Goal: Information Seeking & Learning: Check status

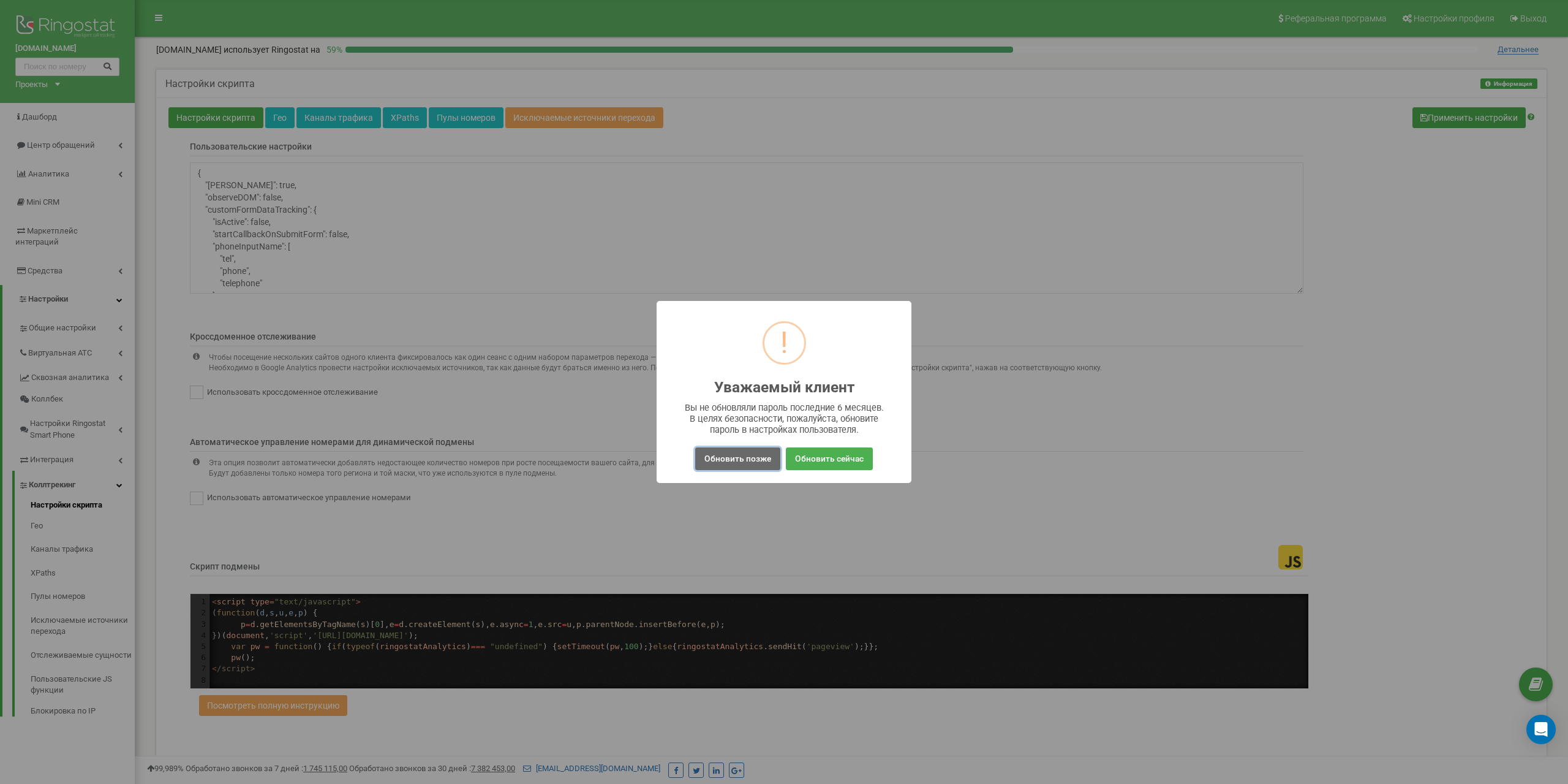
click at [750, 460] on button "Обновить позже" at bounding box center [737, 458] width 85 height 22
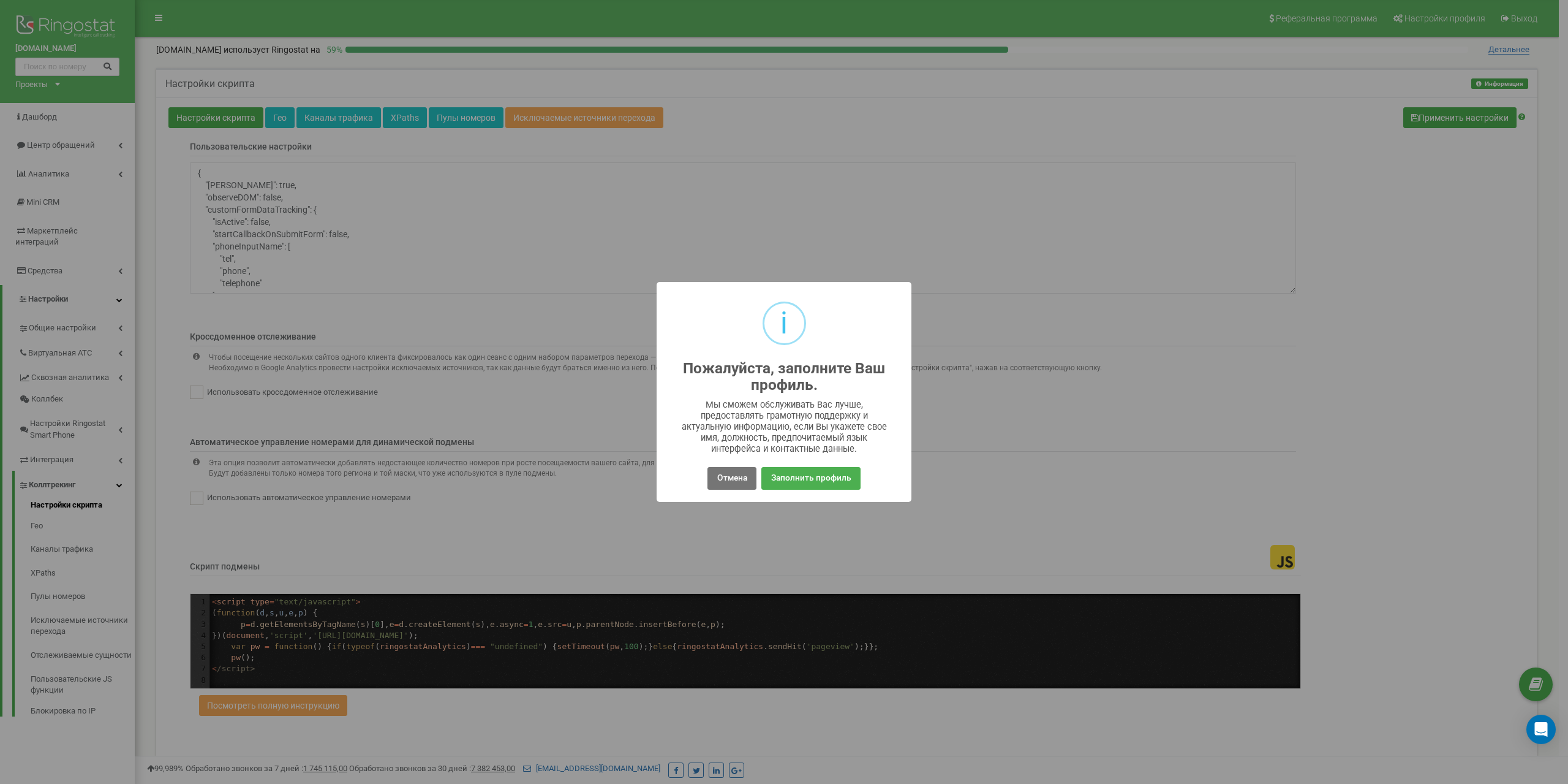
click at [732, 462] on div "i Пожалуйста, заполните Ваш профиль. × Мы сможем обслуживать Вас лучше, предост…" at bounding box center [784, 392] width 255 height 220
click at [731, 478] on button "Отмена" at bounding box center [732, 477] width 48 height 22
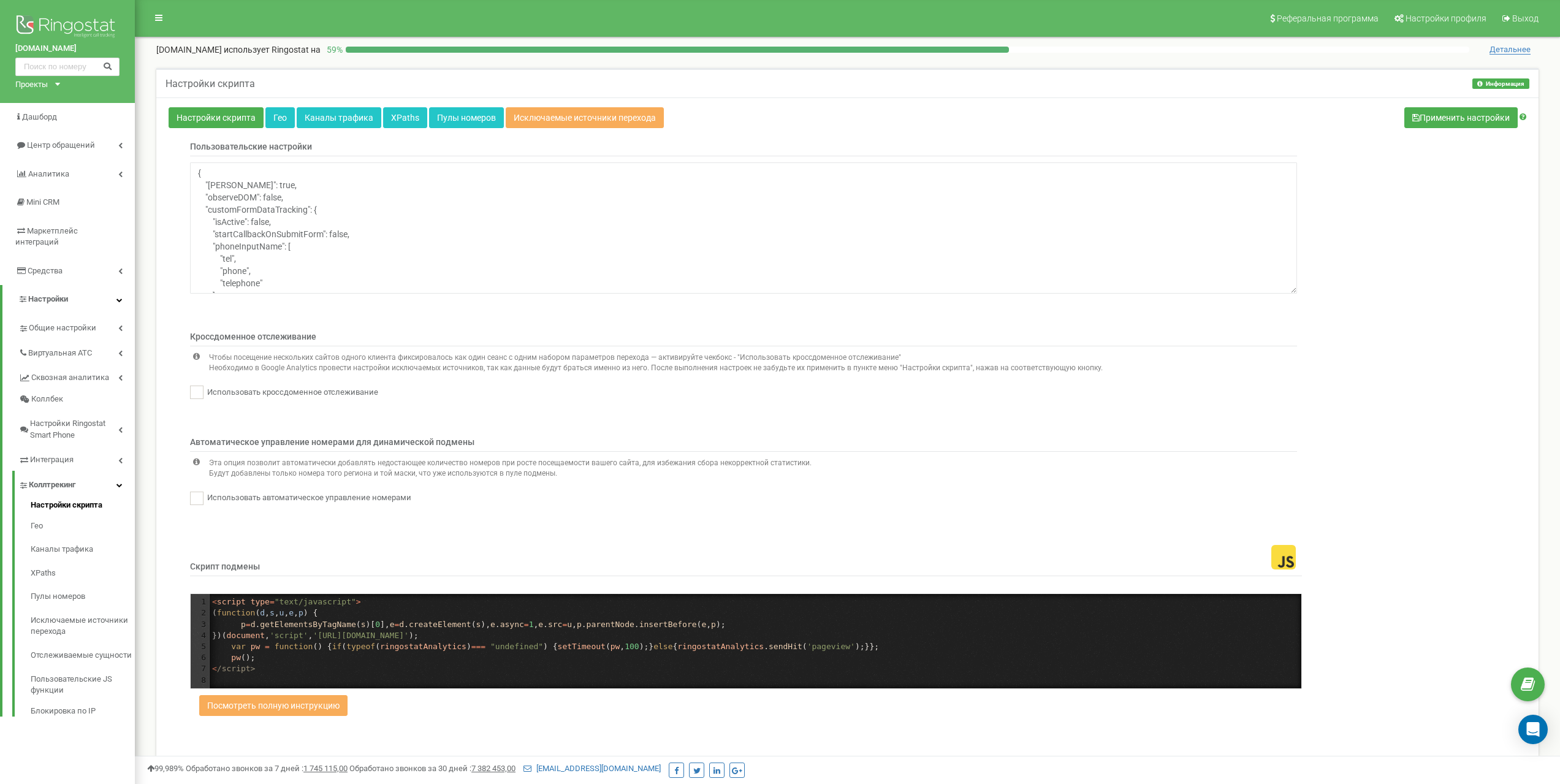
click at [54, 89] on div "Проекты profil.com.ua voxkerrafront.com.ua oman.com.ua euroterm.com" at bounding box center [35, 84] width 40 height 12
click at [68, 100] on link "[DOMAIN_NAME]" at bounding box center [50, 98] width 55 height 6
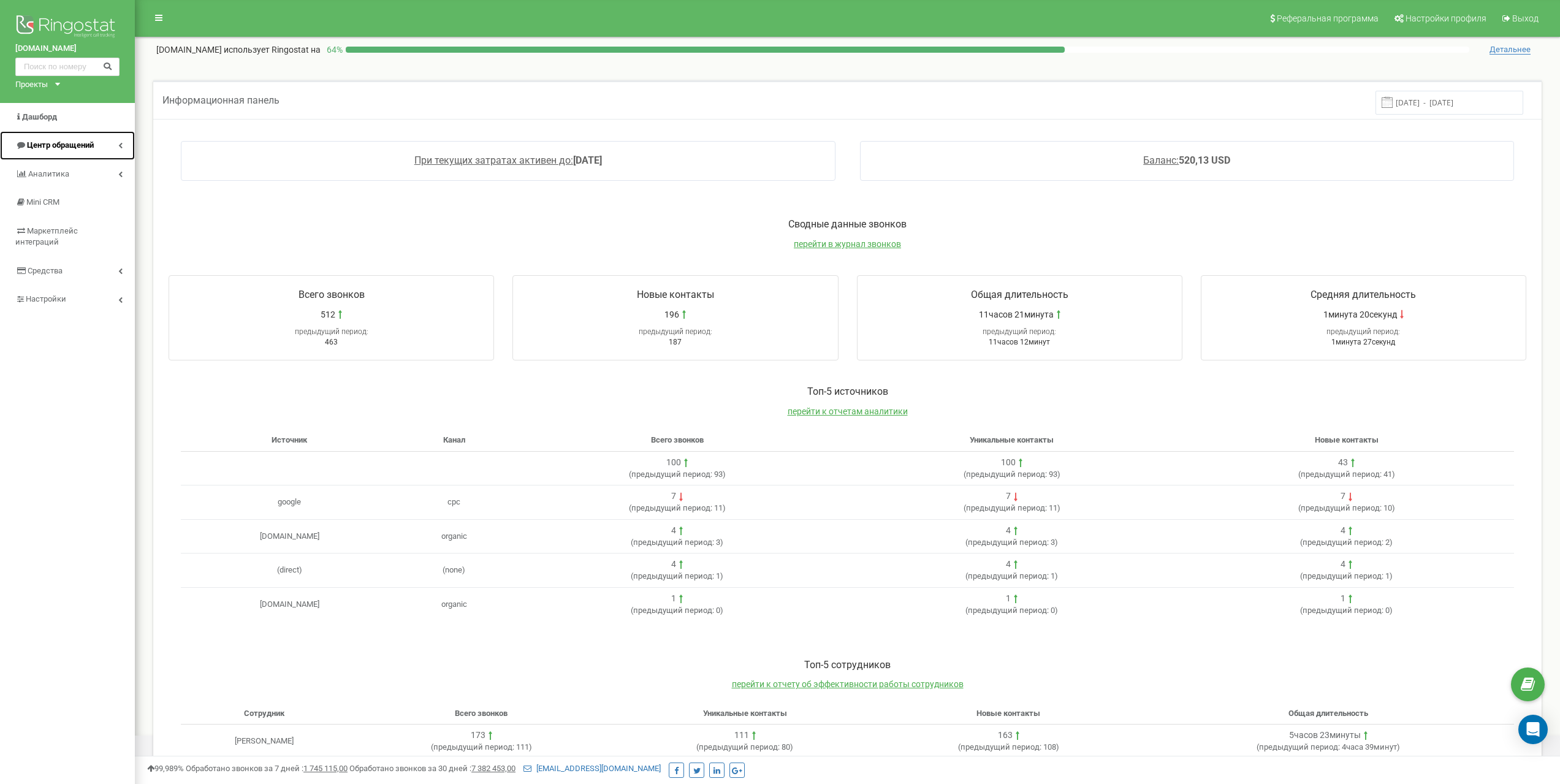
click at [75, 148] on span "Центр обращений" at bounding box center [60, 145] width 67 height 9
click at [67, 166] on span "Журнал звонков" at bounding box center [49, 170] width 62 height 12
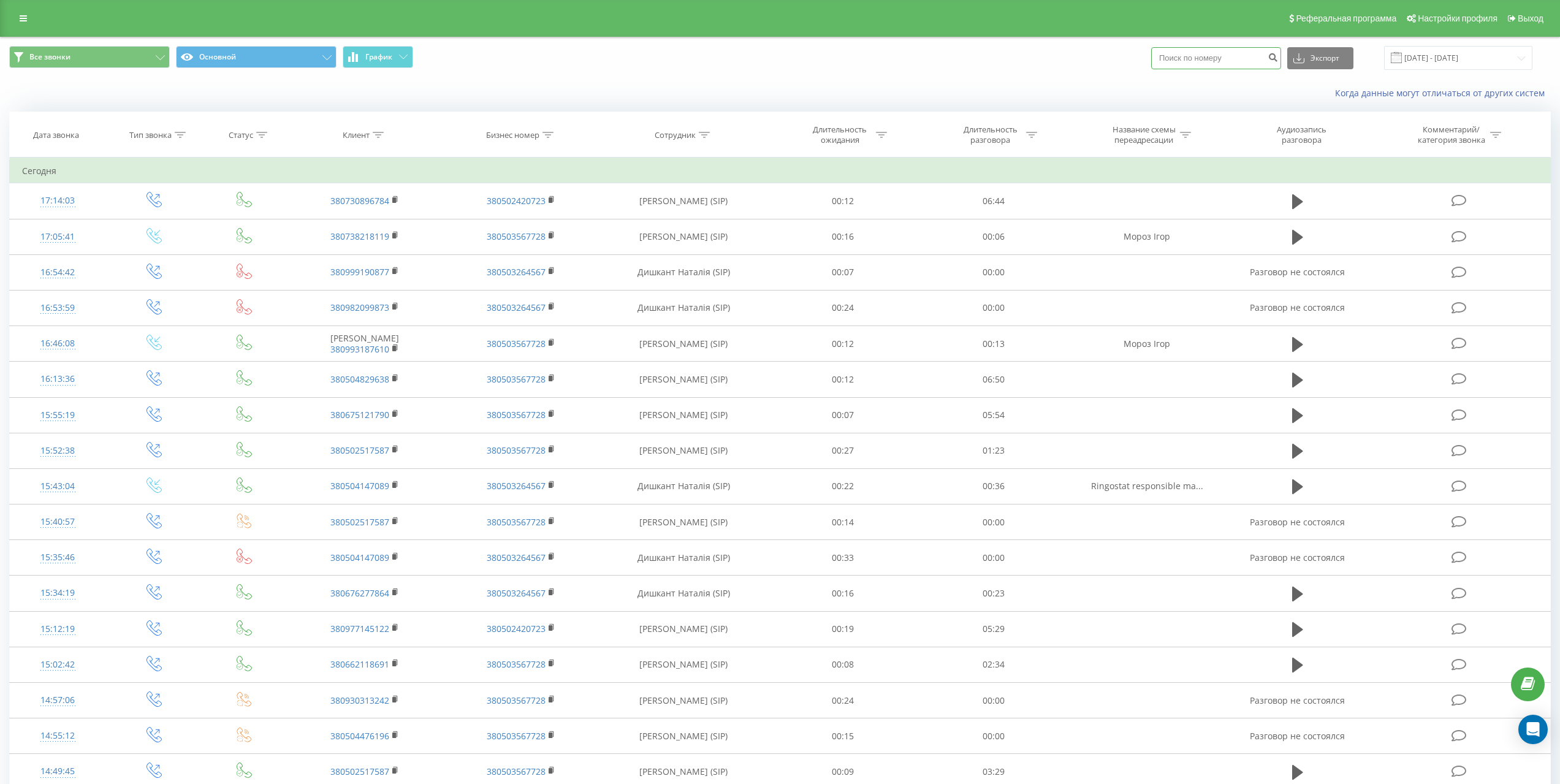
click at [1204, 57] on input at bounding box center [1216, 58] width 130 height 22
paste input "380674156201"
type input "380674156201"
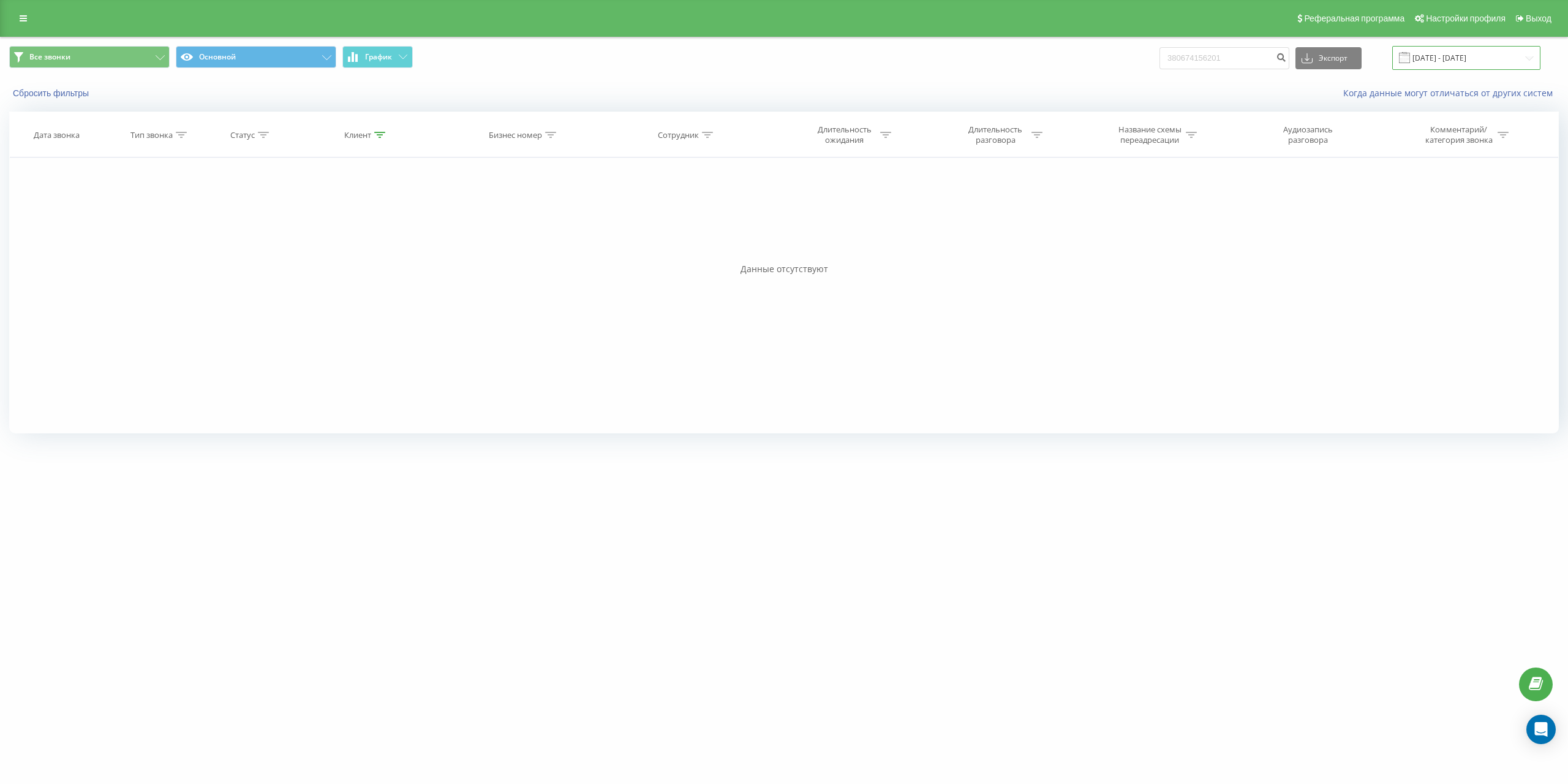
click at [1441, 58] on input "22.06.2025 - 22.09.2025" at bounding box center [1466, 57] width 148 height 24
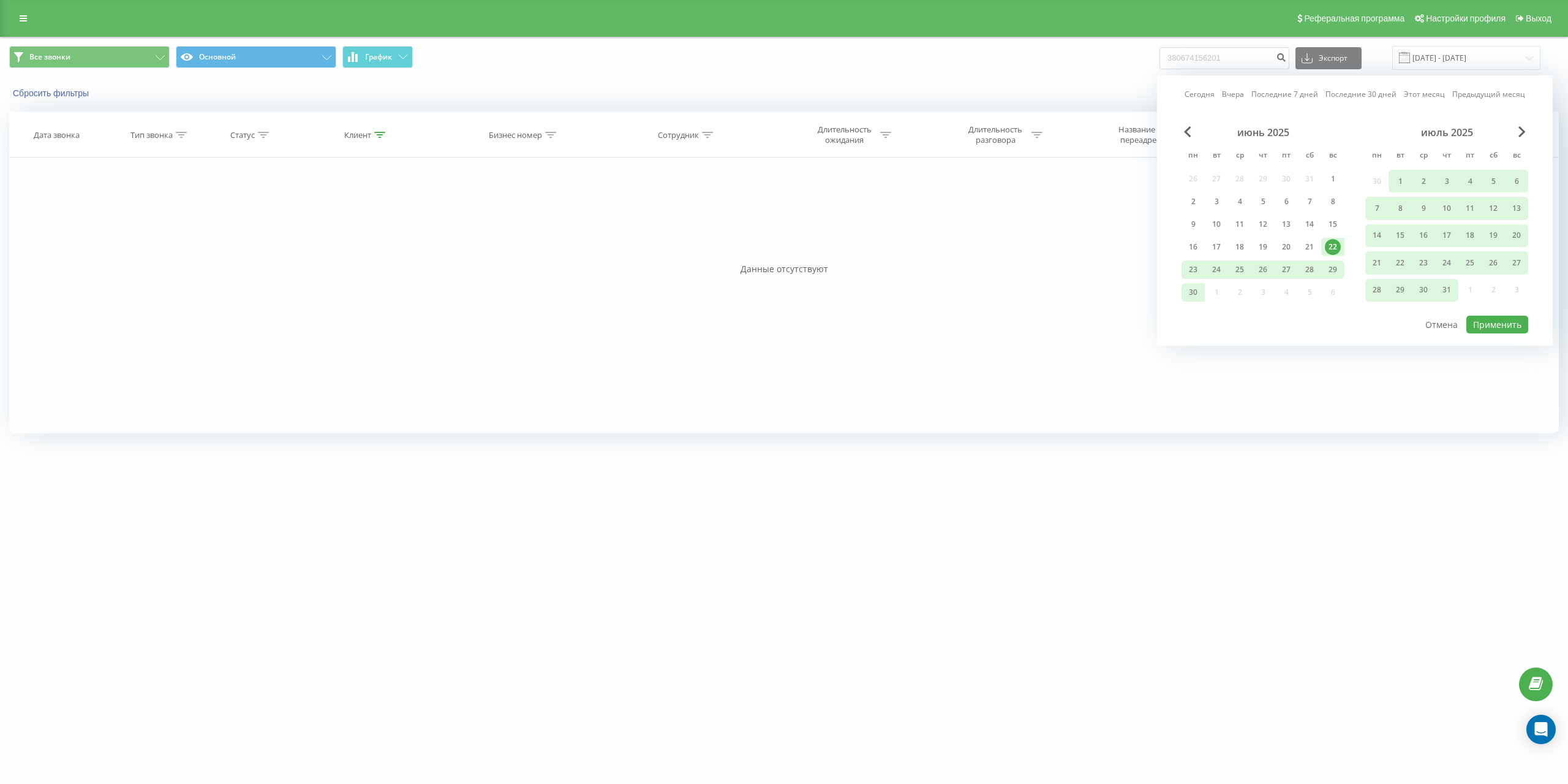
click at [1192, 129] on div "июнь 2025" at bounding box center [1262, 132] width 163 height 13
click at [1186, 130] on span "Previous Month" at bounding box center [1187, 131] width 7 height 11
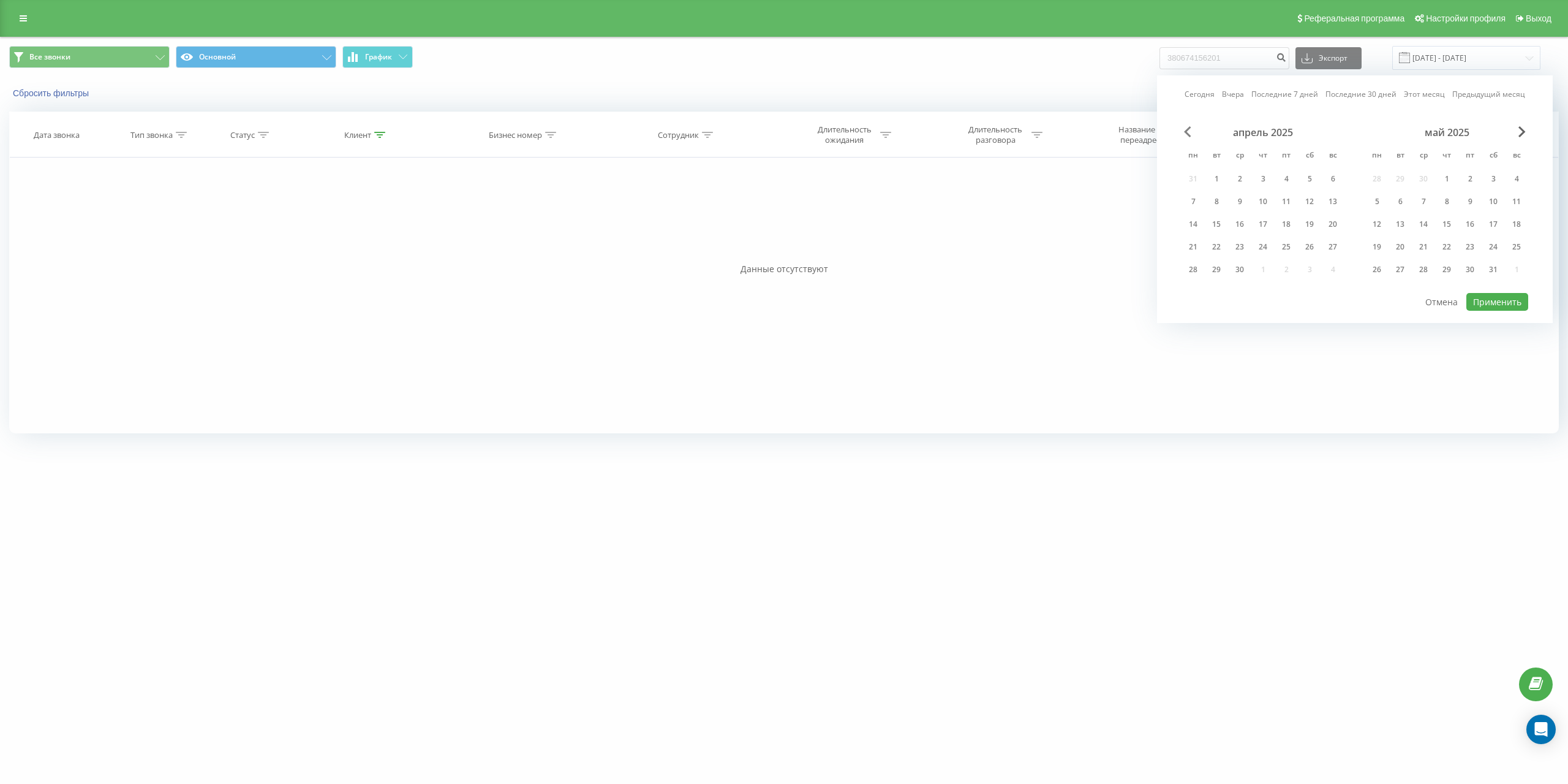
click at [1186, 130] on span "Previous Month" at bounding box center [1187, 131] width 7 height 11
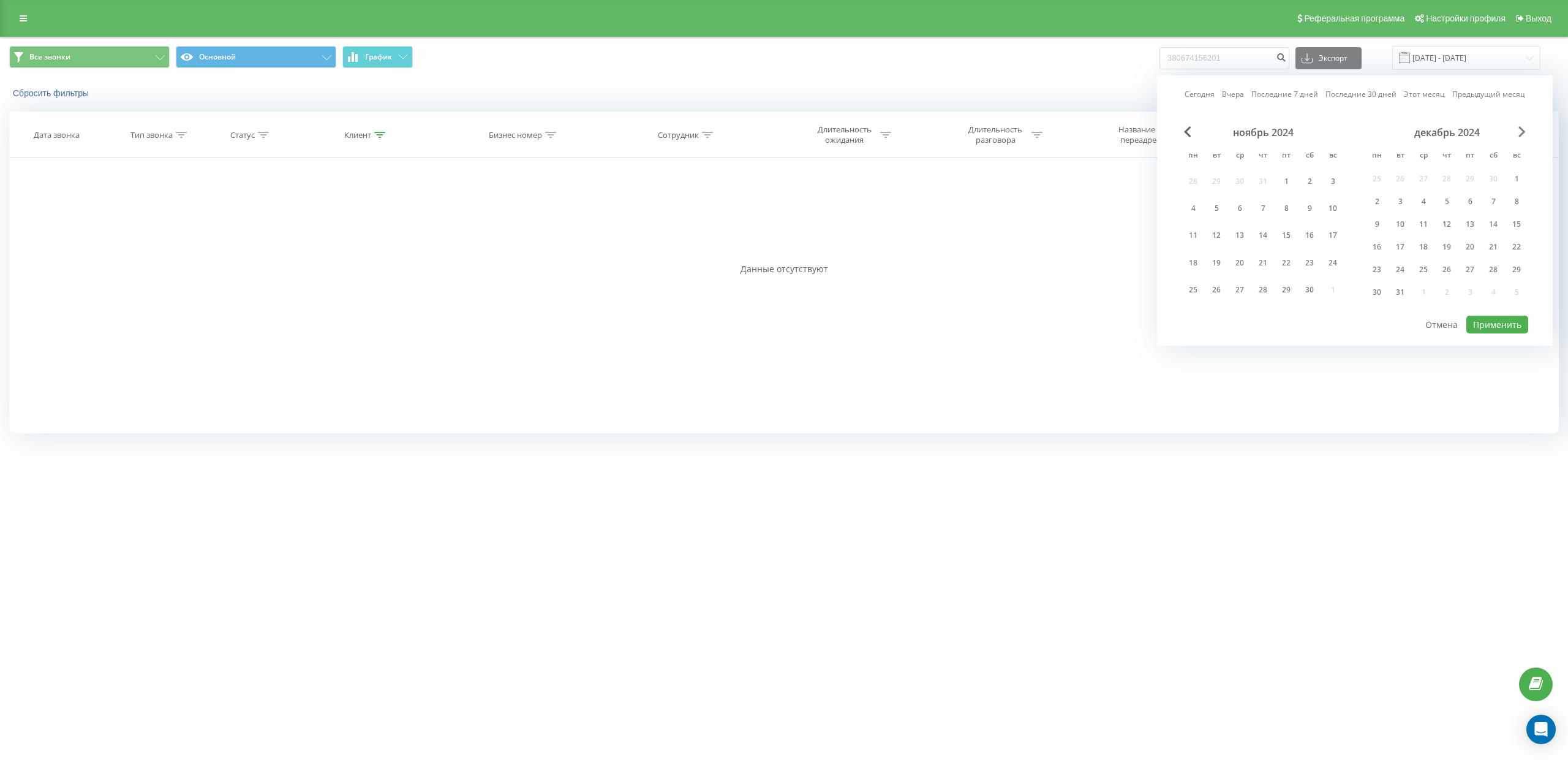
click at [1520, 128] on span "Next Month" at bounding box center [1522, 131] width 7 height 11
click at [1413, 178] on div "1" at bounding box center [1423, 181] width 23 height 22
click at [1517, 138] on div "январь 2025" at bounding box center [1446, 132] width 163 height 13
click at [1522, 135] on span "Next Month" at bounding box center [1522, 131] width 7 height 11
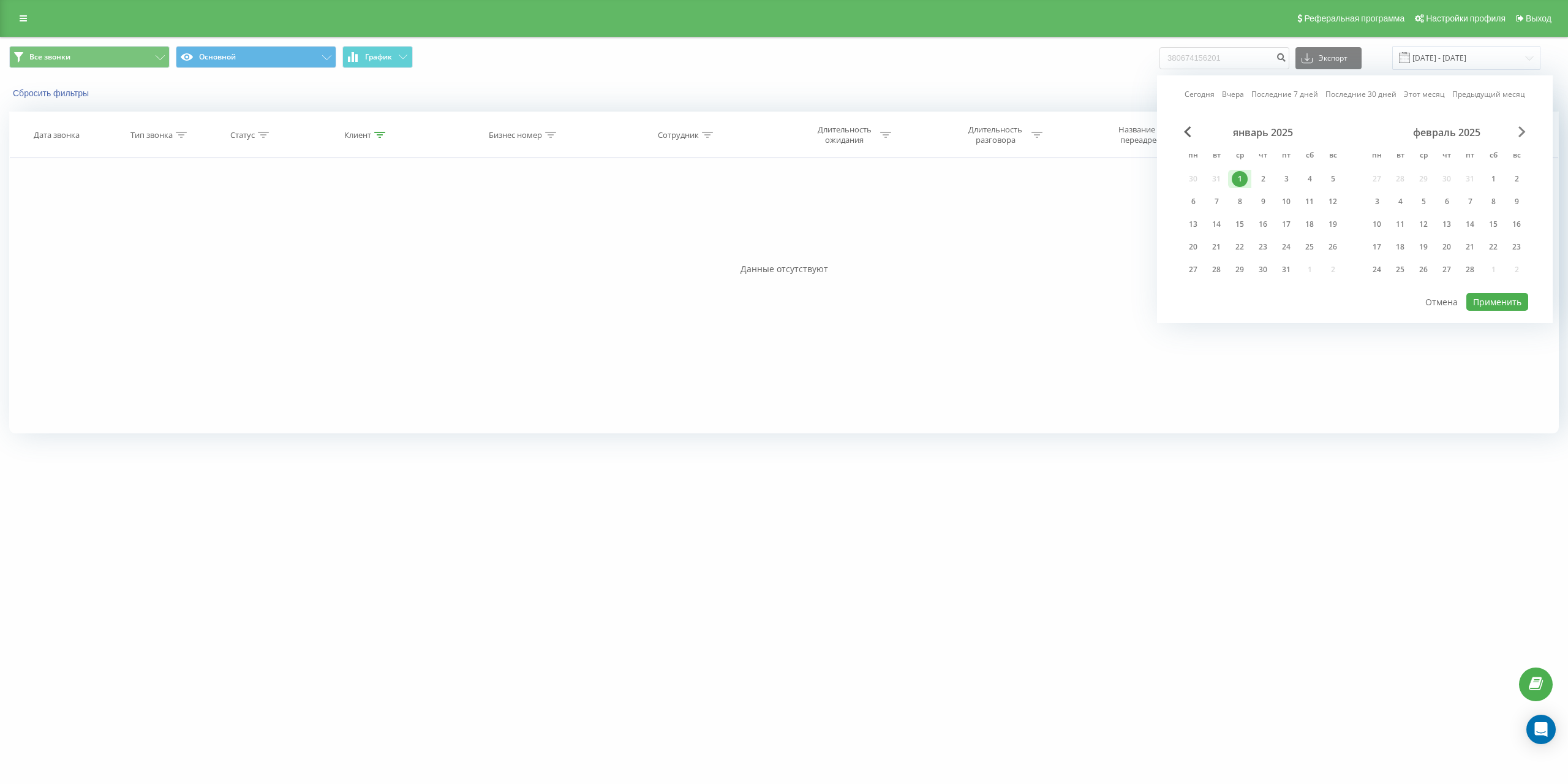
click at [1522, 135] on span "Next Month" at bounding box center [1522, 131] width 7 height 11
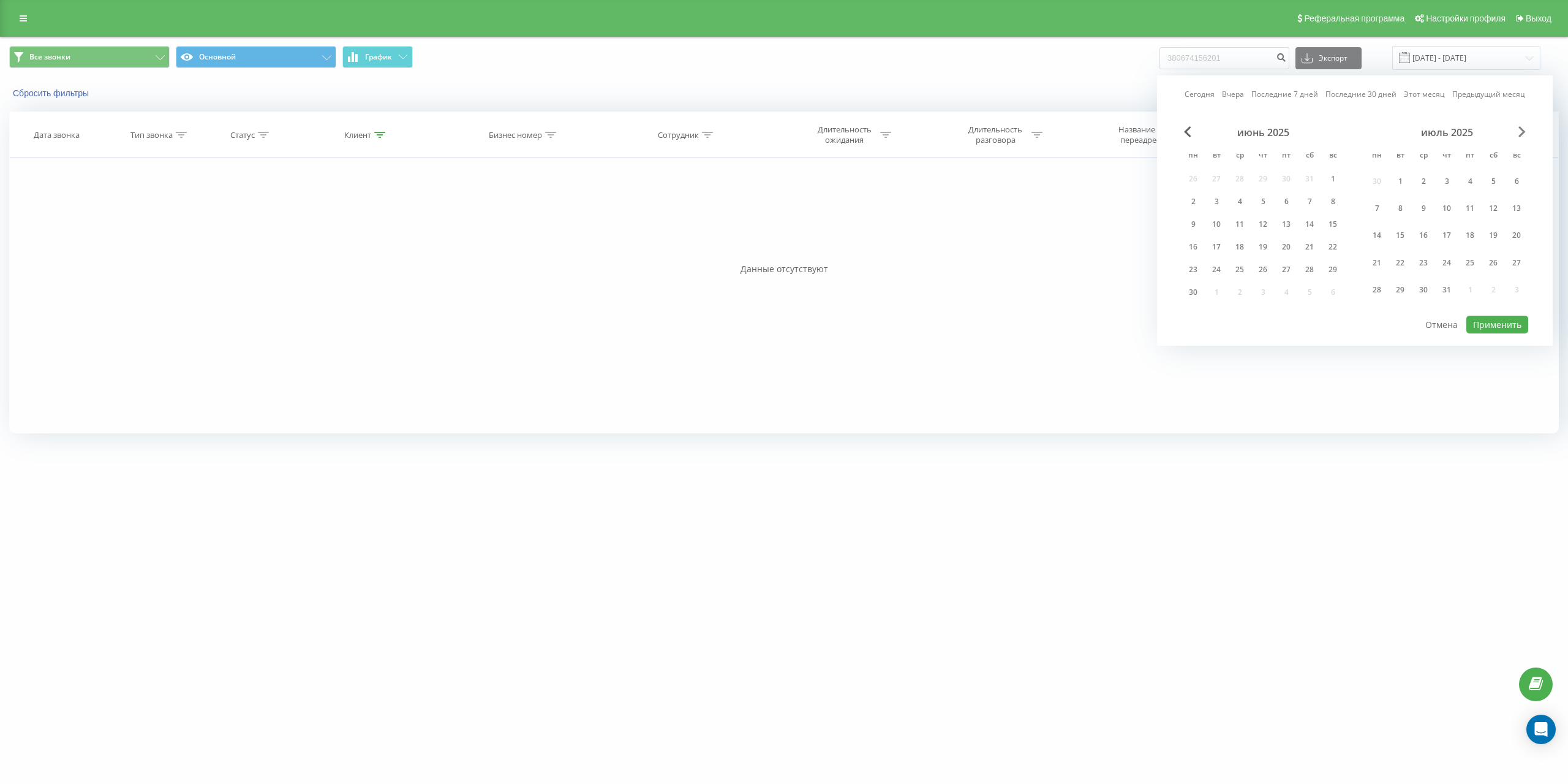
click at [1522, 135] on span "Next Month" at bounding box center [1522, 131] width 7 height 11
click at [1509, 249] on div "28" at bounding box center [1516, 247] width 16 height 16
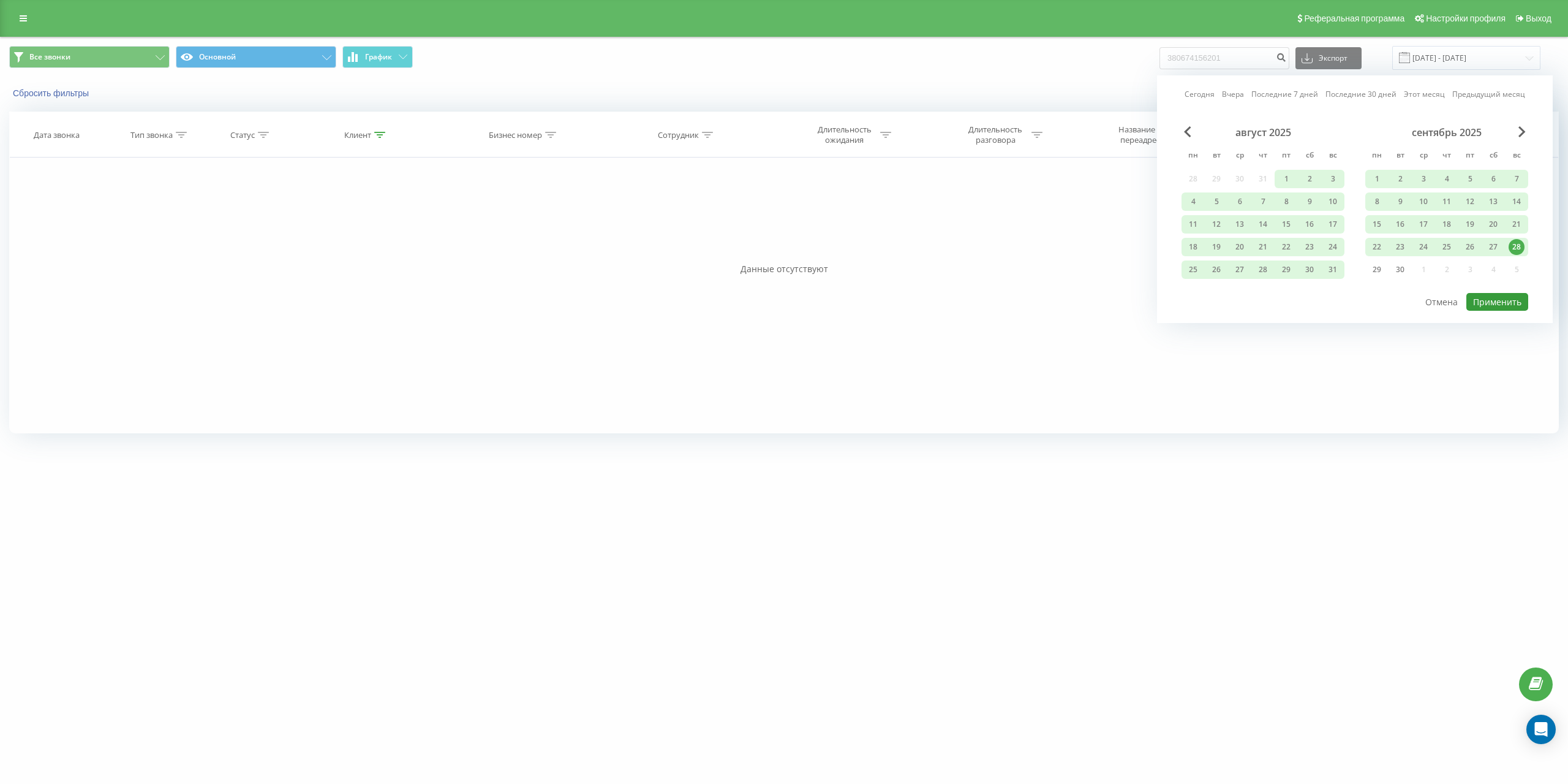
click at [1500, 303] on button "Применить" at bounding box center [1497, 302] width 62 height 18
type input "01.01.2025 - 28.09.2025"
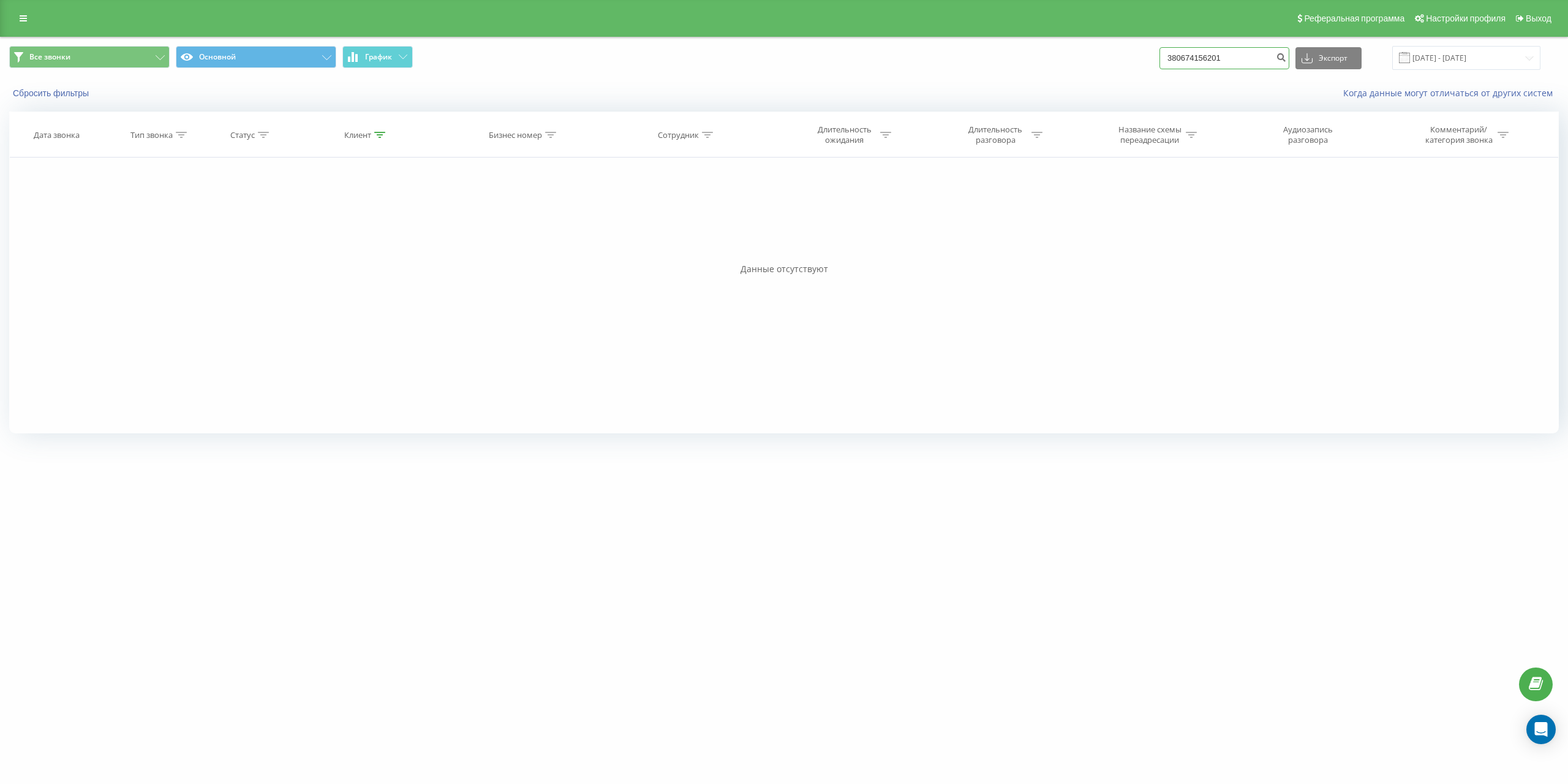
click at [1235, 60] on input "380674156201" at bounding box center [1223, 58] width 130 height 22
click at [1192, 59] on input "380674156201" at bounding box center [1223, 58] width 130 height 22
type input "0674156201"
click at [1221, 53] on input "0674156201" at bounding box center [1223, 58] width 130 height 22
click at [23, 21] on icon at bounding box center [23, 19] width 7 height 9
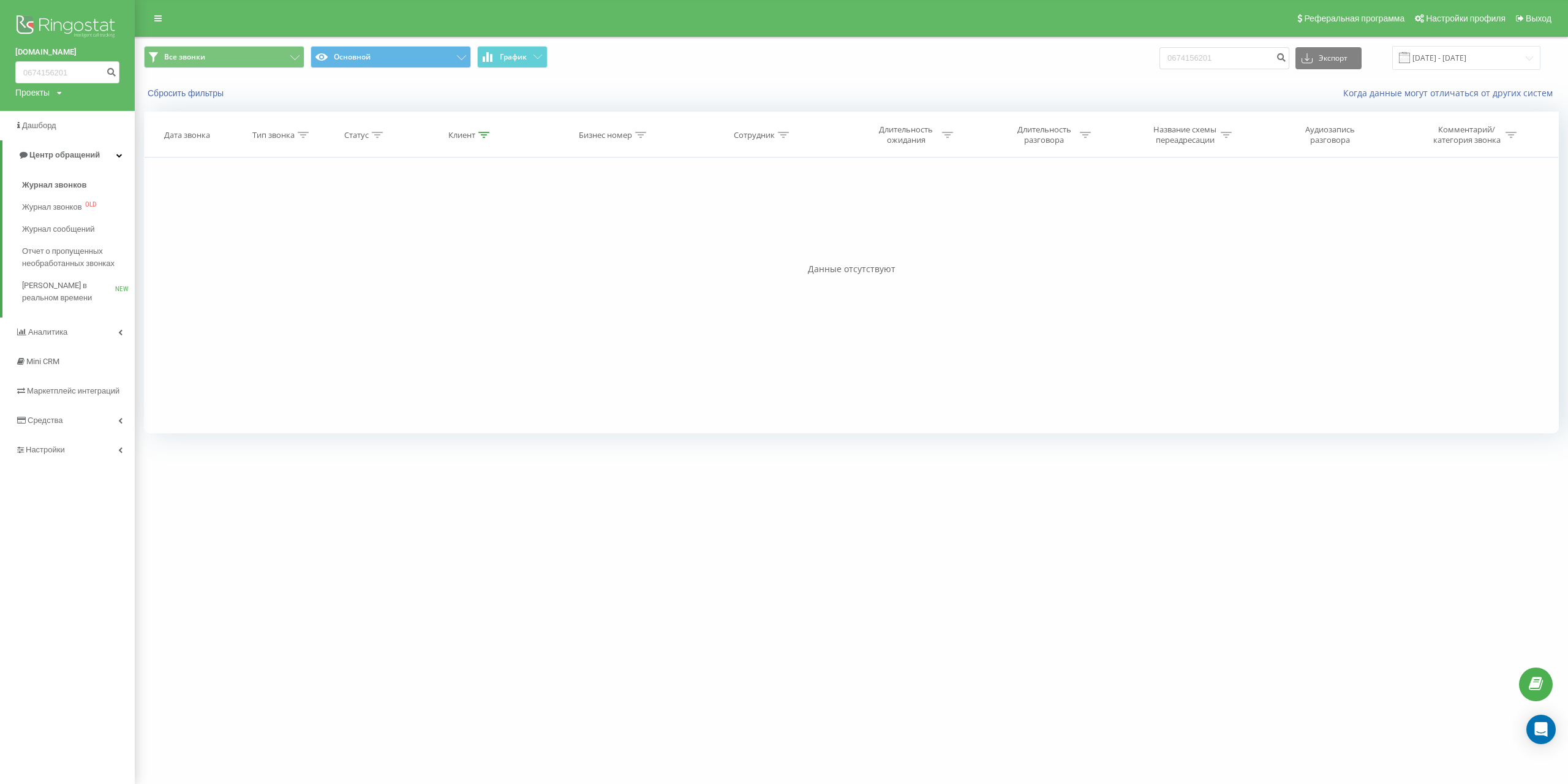
click at [54, 95] on div "Проекты profil.com.ua voxkerrafront.com.ua oman.com.ua euroterm.com" at bounding box center [38, 93] width 46 height 13
click at [55, 174] on div "[DOMAIN_NAME]" at bounding box center [55, 180] width 79 height 23
click at [63, 92] on div "profil.com.ua 0674156201 Проекты profil.com.ua voxkerrafront.com.ua oman.com.ua…" at bounding box center [67, 55] width 135 height 111
click at [47, 94] on div "Проекты" at bounding box center [32, 93] width 34 height 13
click at [43, 172] on div "[DOMAIN_NAME]" at bounding box center [55, 180] width 79 height 23
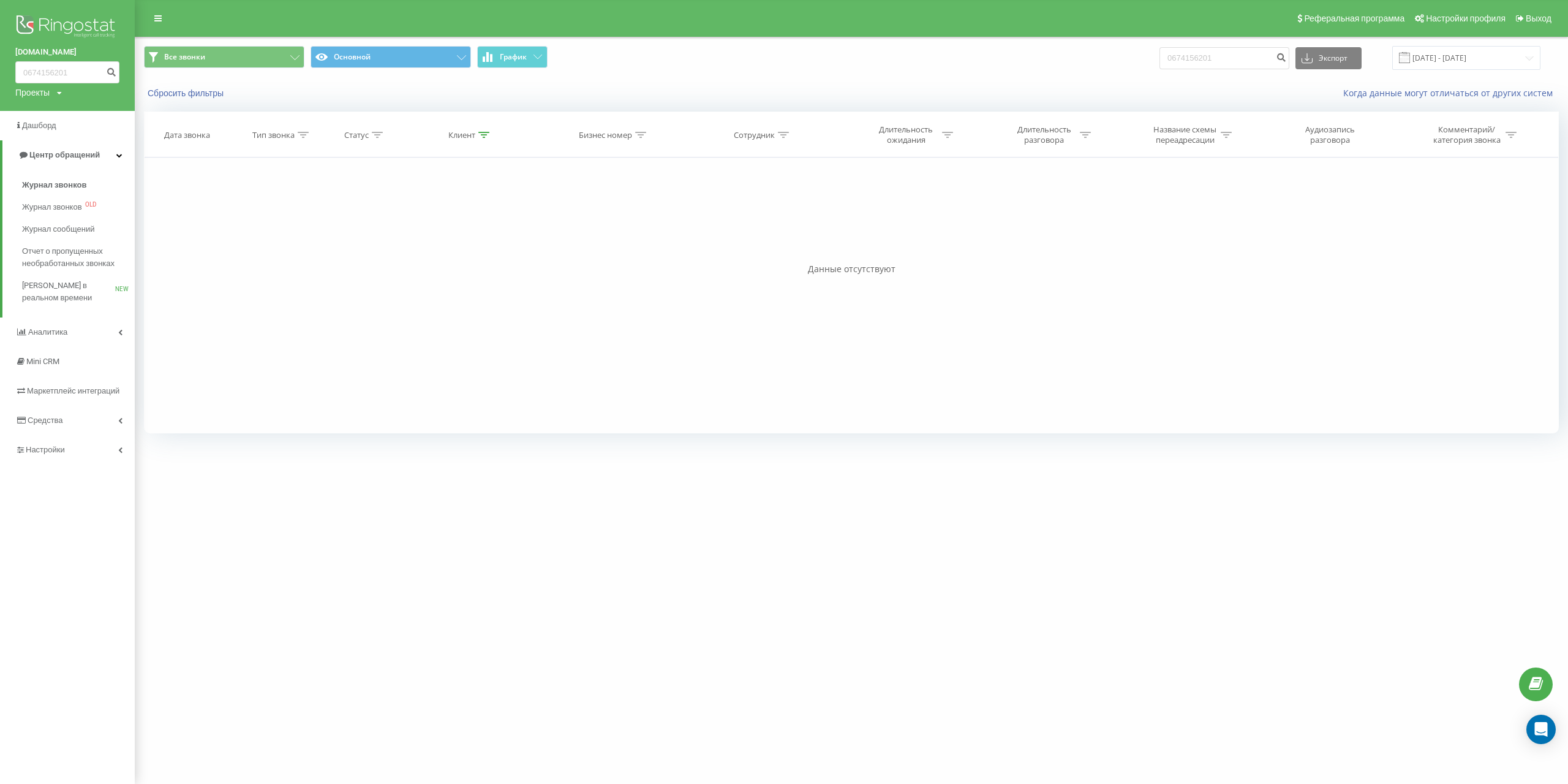
click at [75, 23] on img at bounding box center [67, 28] width 105 height 30
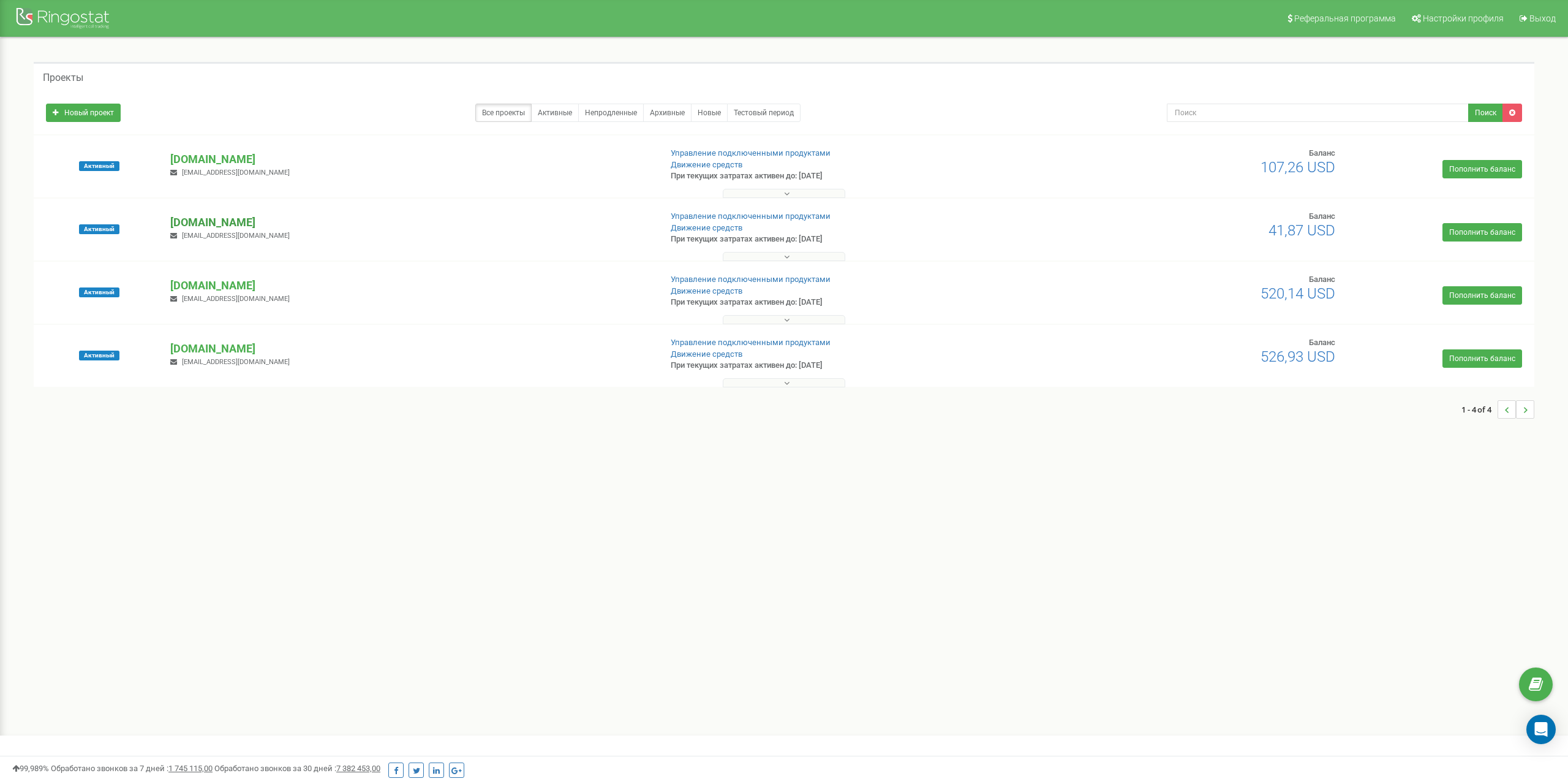
click at [209, 224] on p "[DOMAIN_NAME]" at bounding box center [410, 223] width 480 height 16
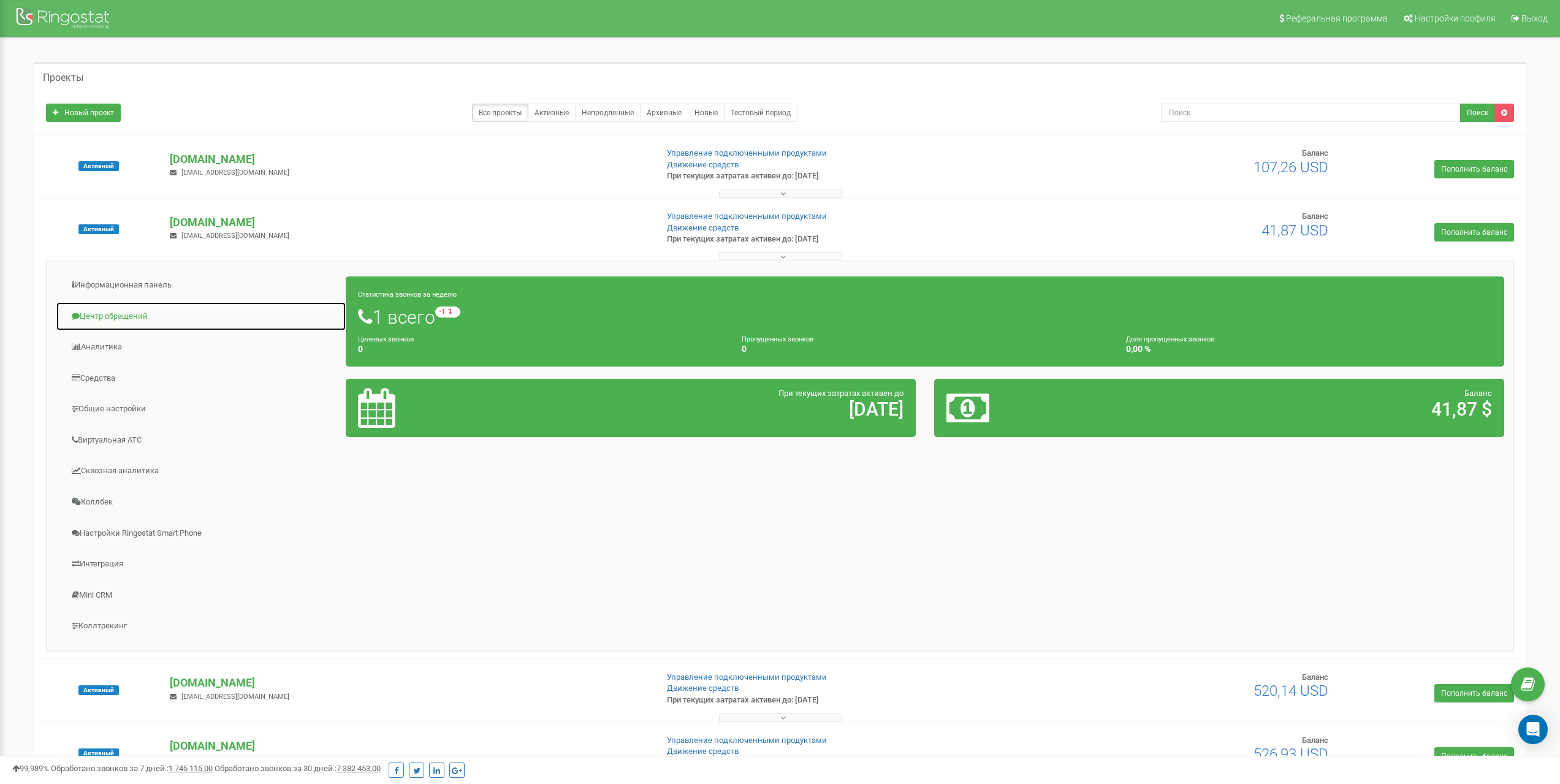
click at [144, 318] on link "Центр обращений" at bounding box center [200, 316] width 291 height 30
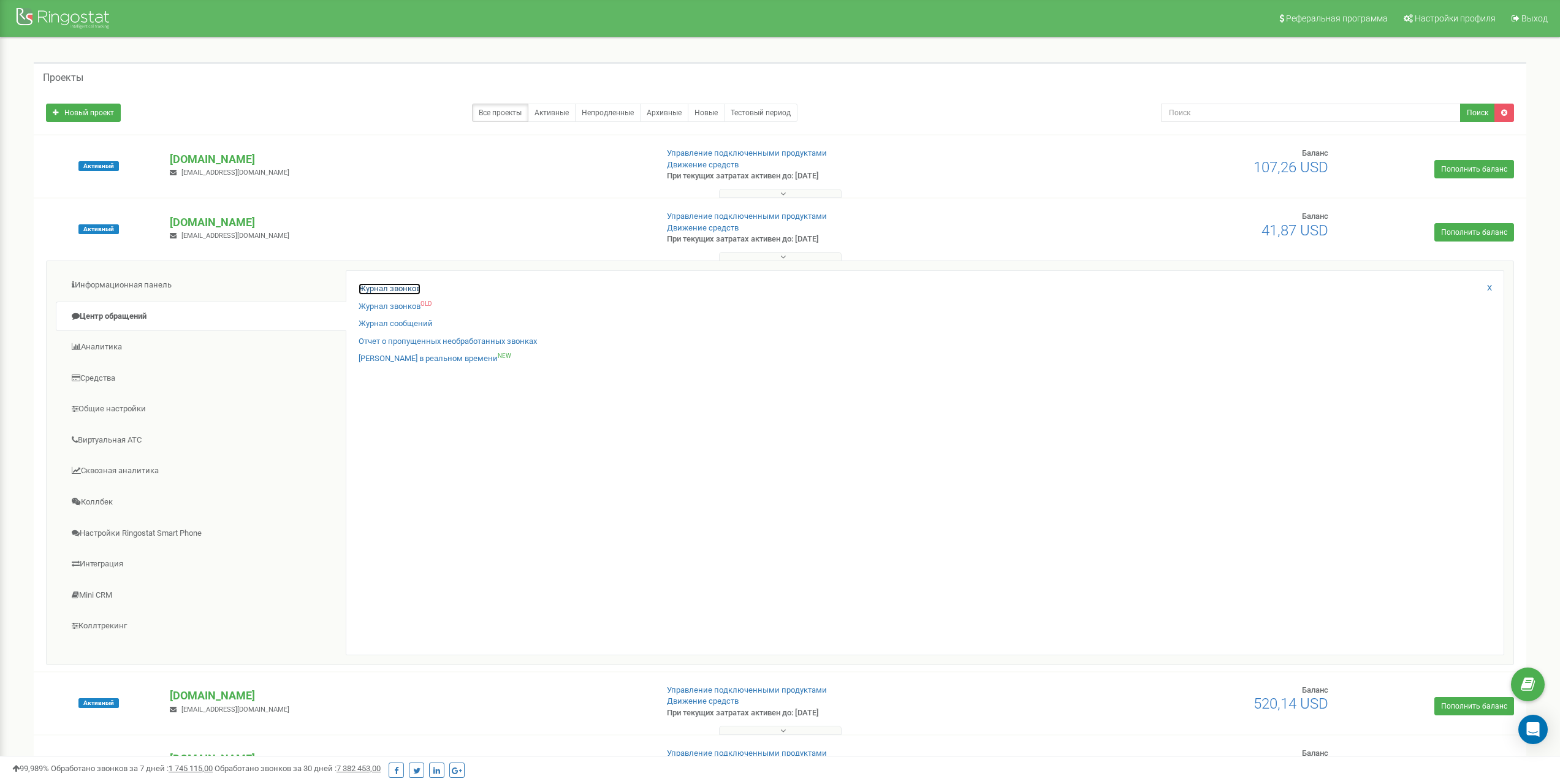
click at [371, 294] on link "Журнал звонков" at bounding box center [389, 289] width 62 height 12
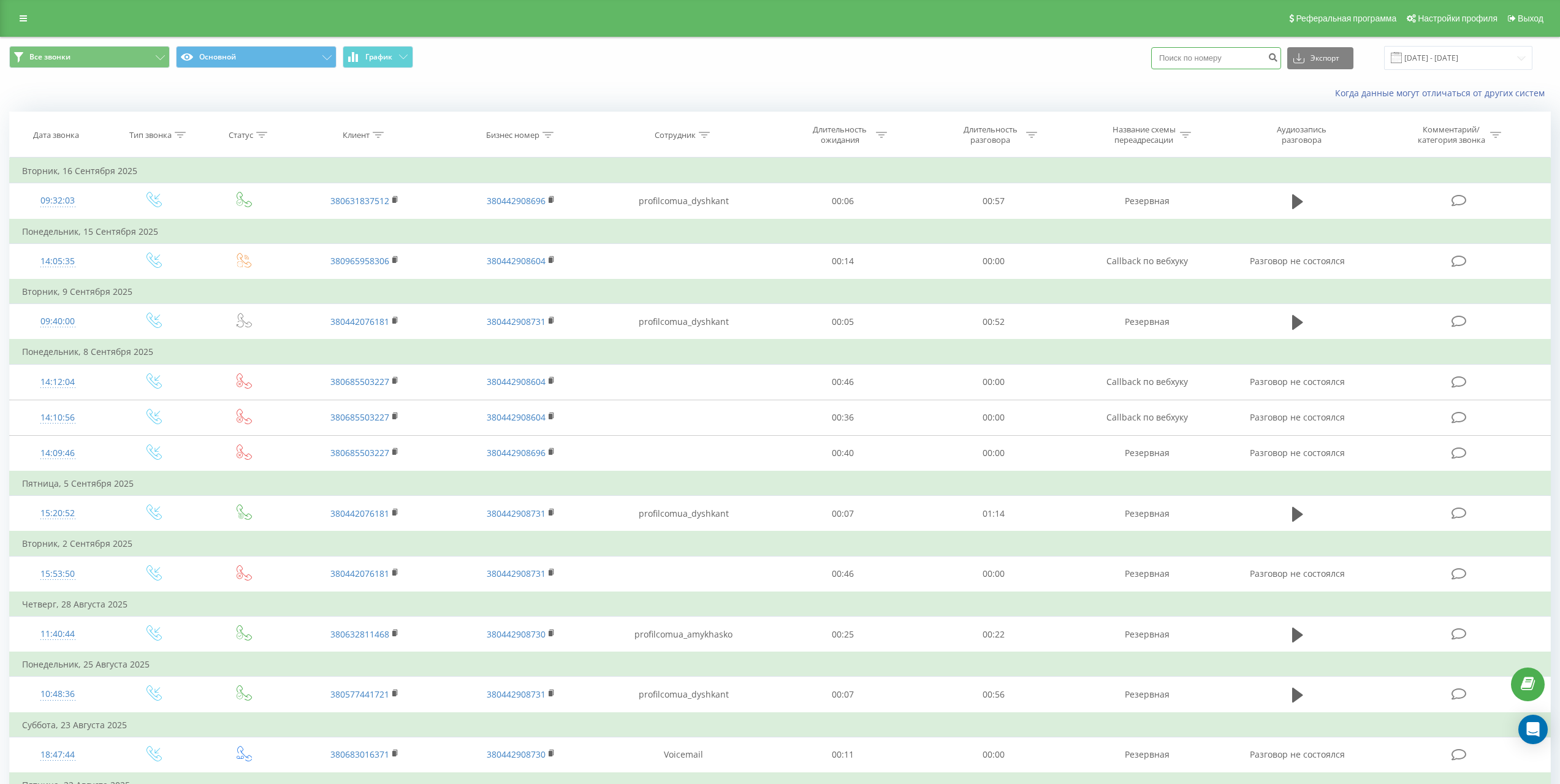
click at [1217, 49] on input at bounding box center [1216, 58] width 130 height 22
paste input "0674156201"
type input "0674156201"
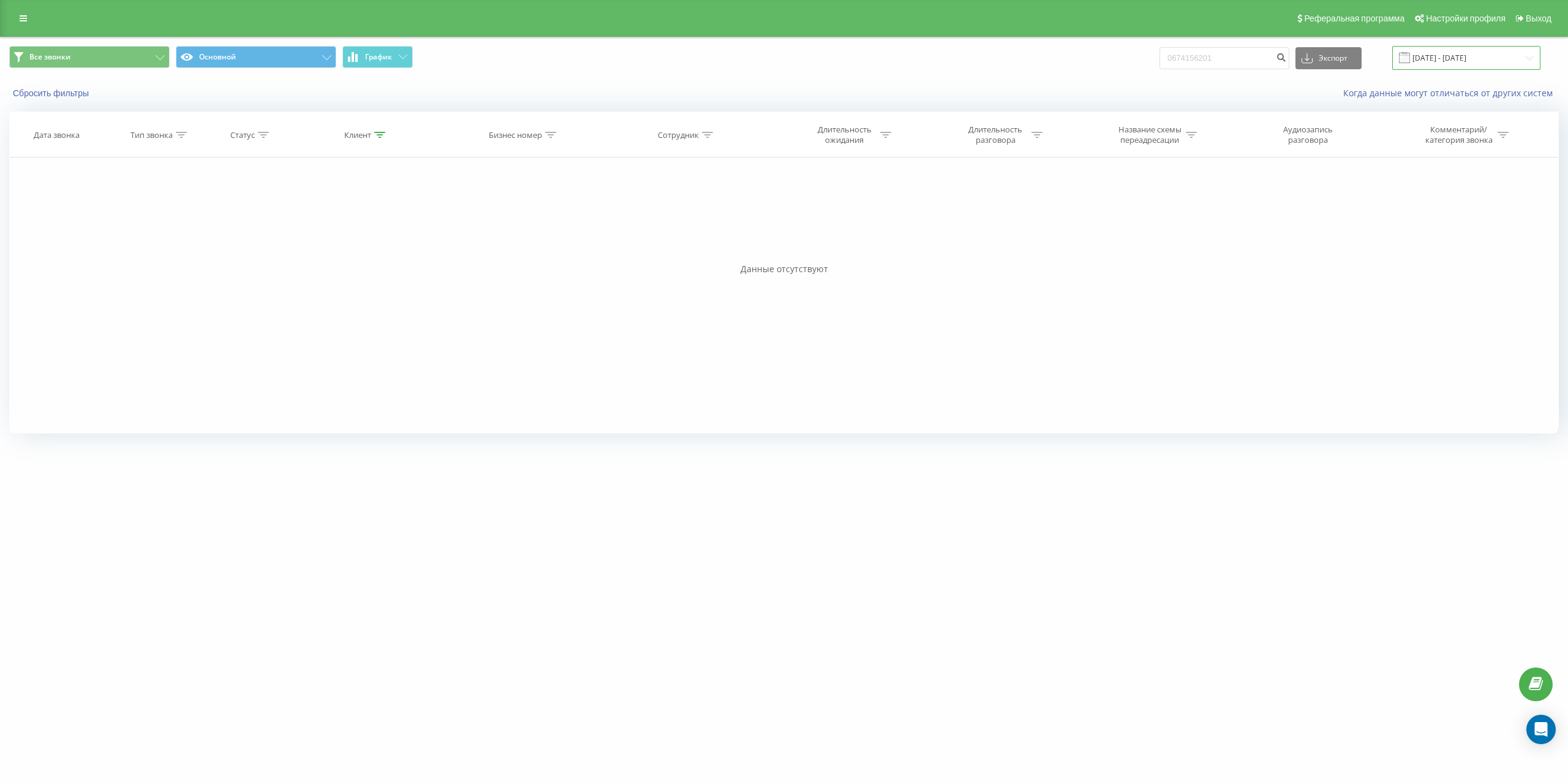
click at [1457, 64] on input "22.06.2025 - 22.09.2025" at bounding box center [1466, 57] width 148 height 24
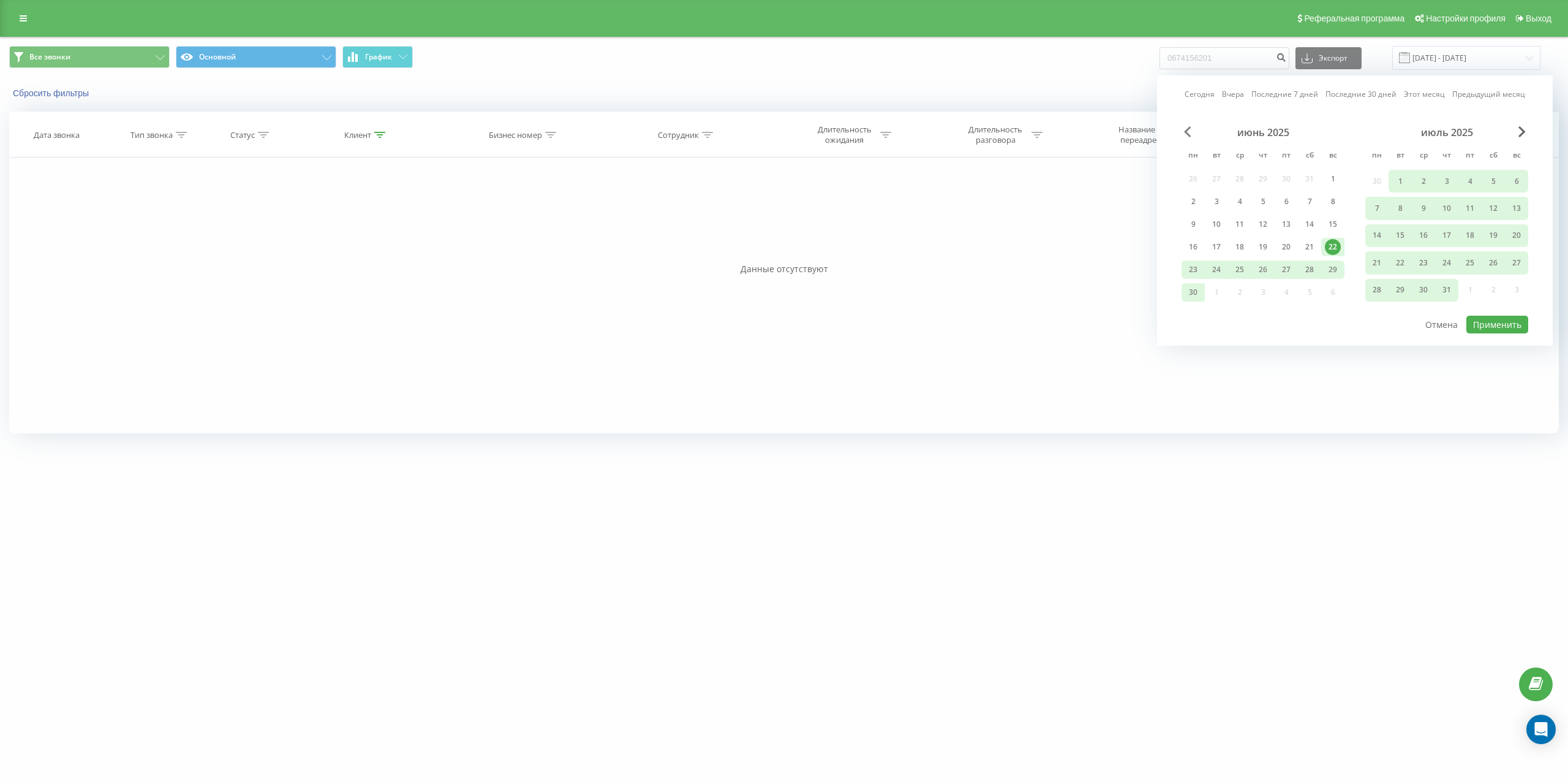
click at [1190, 128] on span "Previous Month" at bounding box center [1187, 131] width 7 height 11
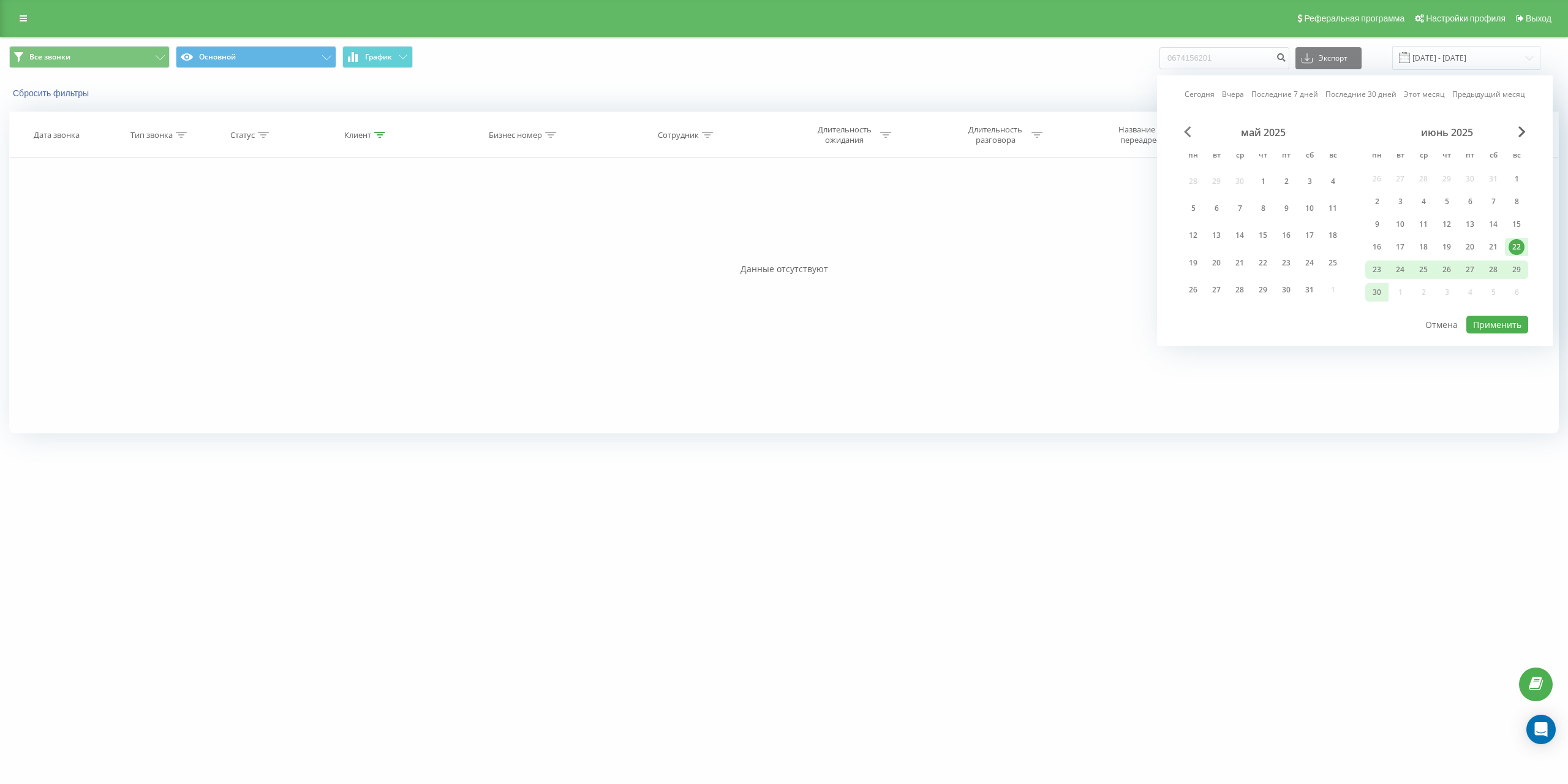
click at [1190, 128] on span "Previous Month" at bounding box center [1187, 131] width 7 height 11
click at [1213, 182] on div "1" at bounding box center [1216, 179] width 16 height 16
click at [1519, 125] on div "Сегодня Вчера Последние 7 дней Последние 30 дней Этот месяц Предыдущий месяц ап…" at bounding box center [1354, 198] width 396 height 248
click at [1521, 133] on span "Next Month" at bounding box center [1522, 131] width 7 height 11
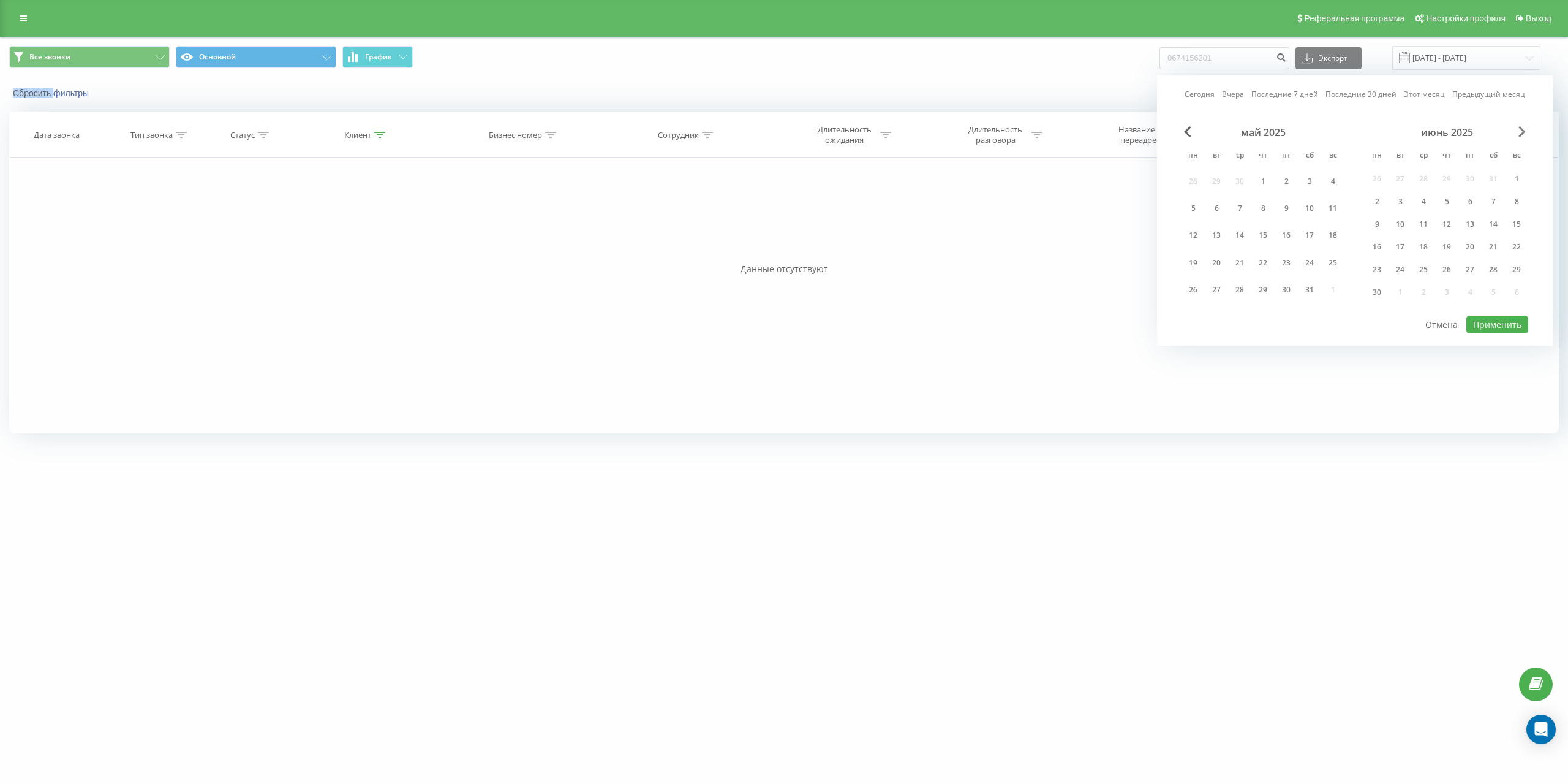
click at [1521, 133] on span "Next Month" at bounding box center [1522, 131] width 7 height 11
click at [1452, 293] on div "31" at bounding box center [1446, 290] width 16 height 16
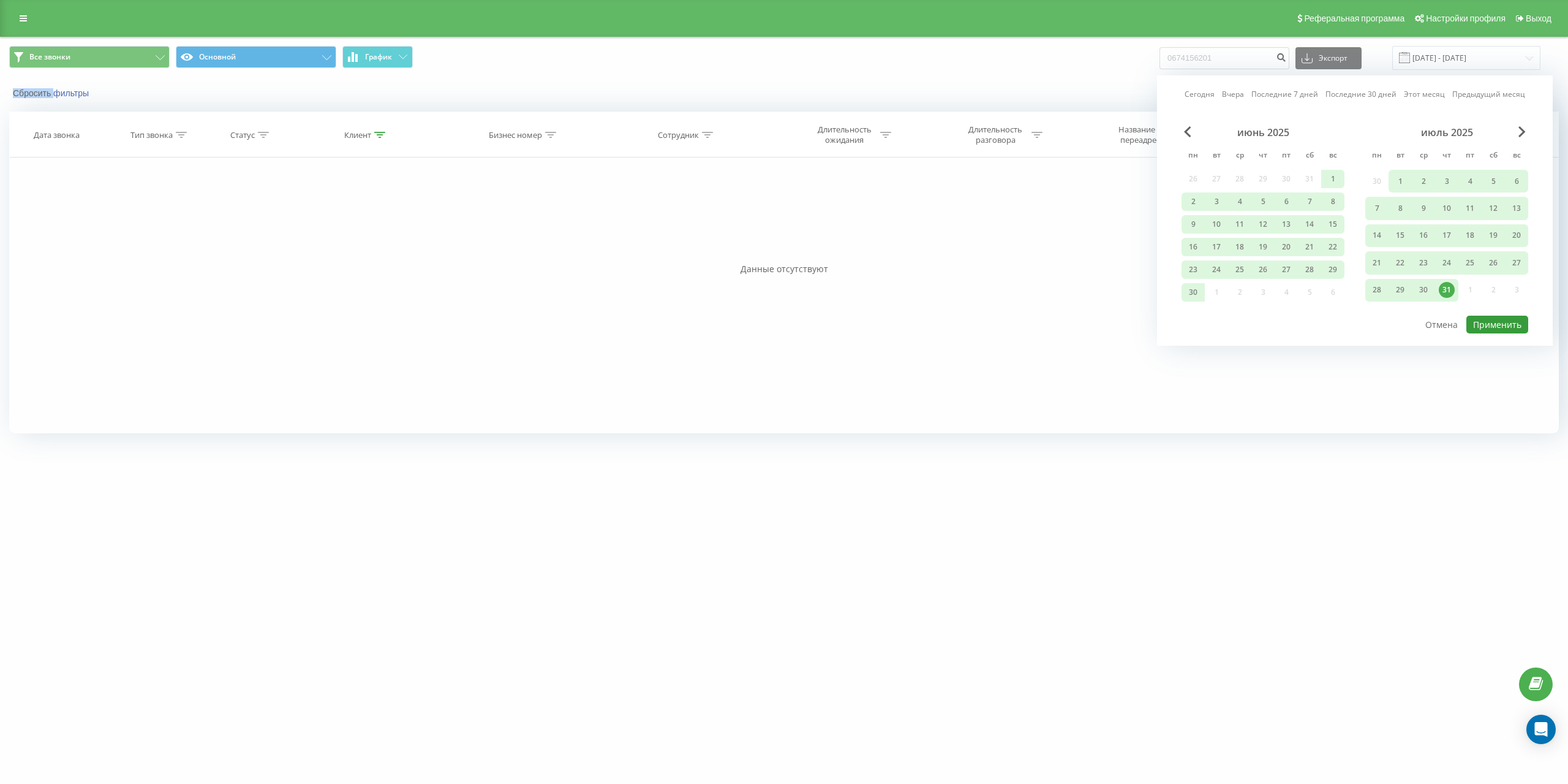
click at [1489, 324] on button "Применить" at bounding box center [1497, 325] width 62 height 18
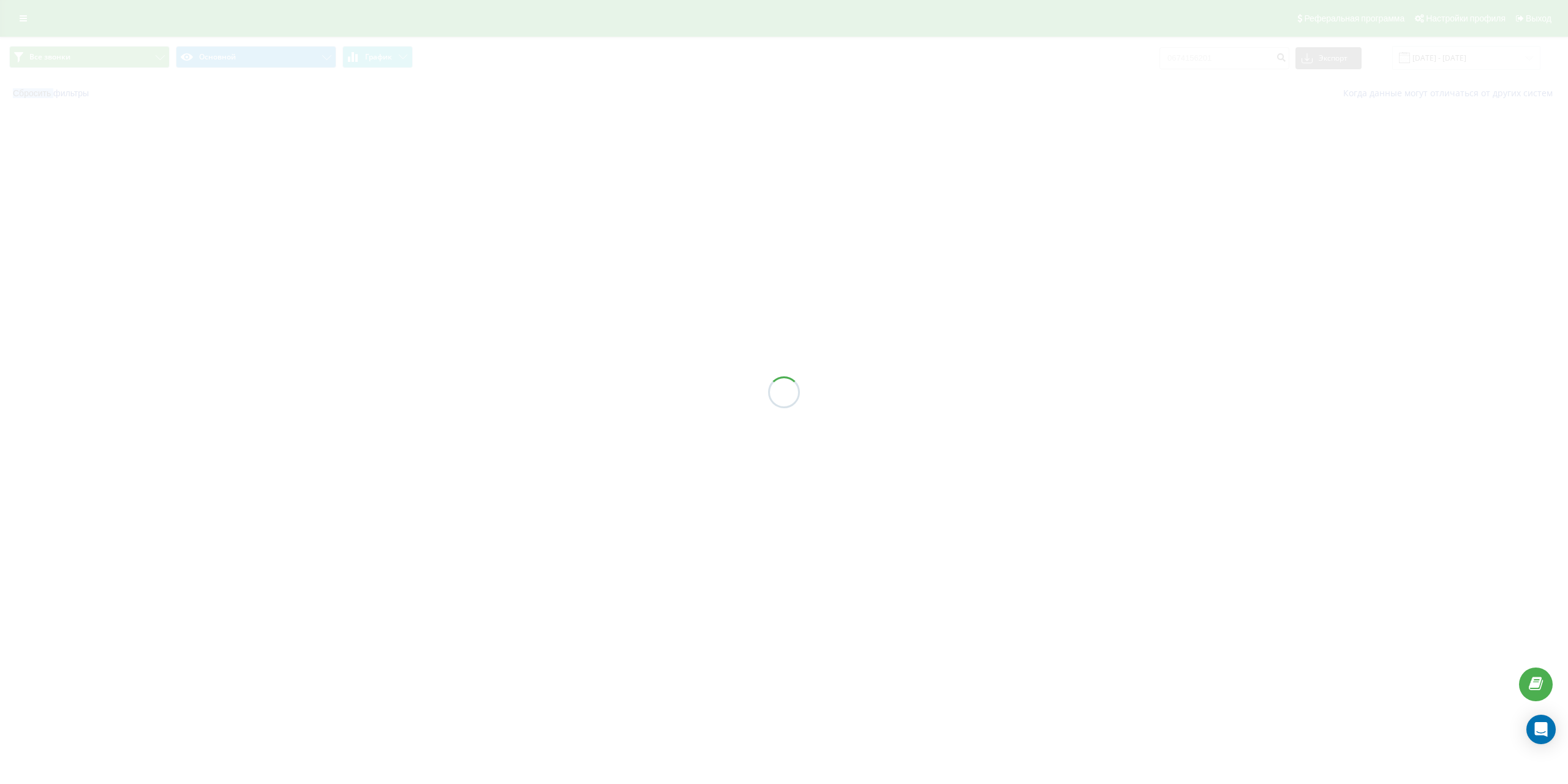
type input "01.04.2025 - 31.07.2025"
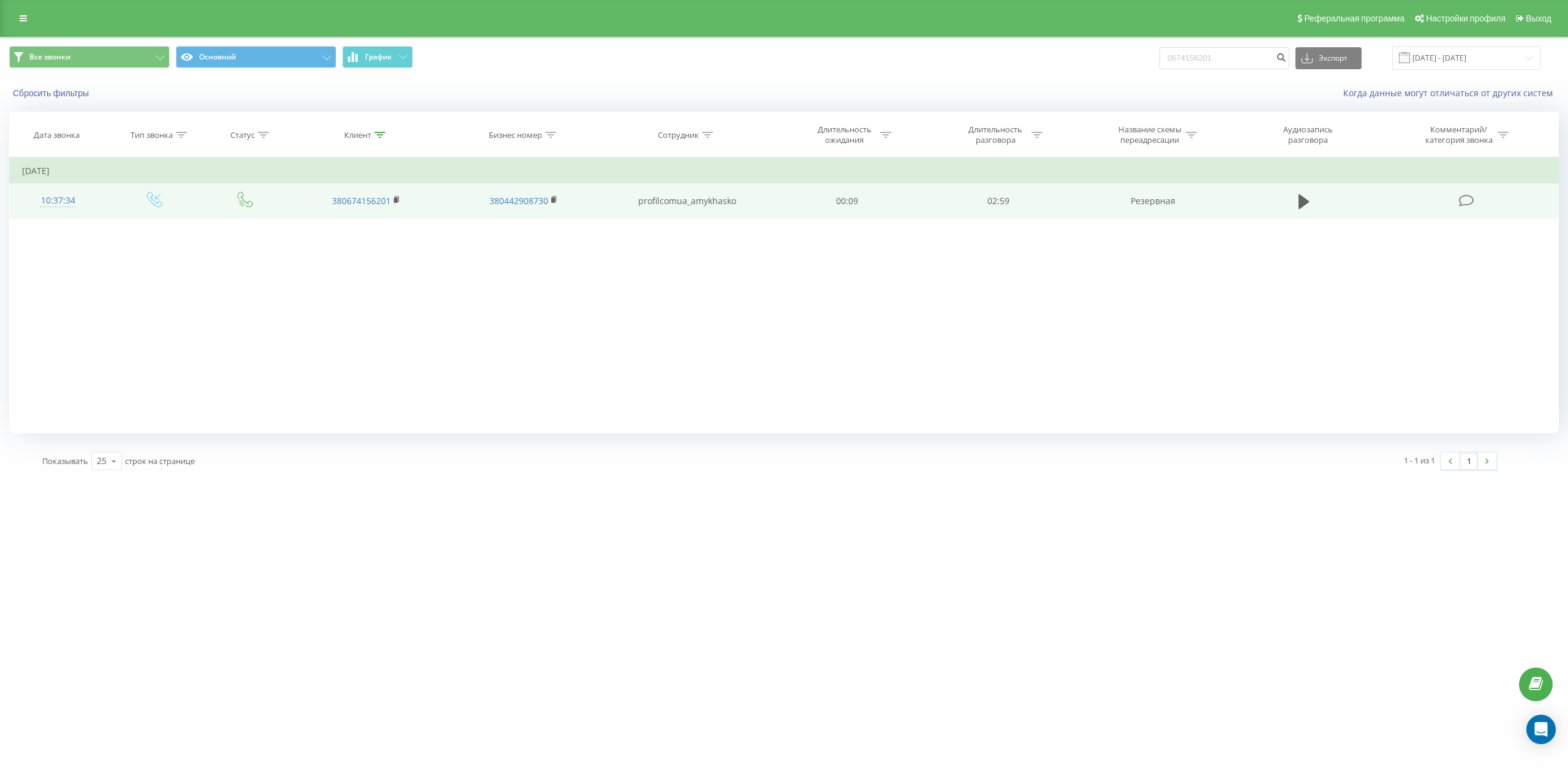
click at [1291, 208] on td at bounding box center [1304, 201] width 145 height 36
click at [1302, 204] on icon at bounding box center [1304, 201] width 11 height 14
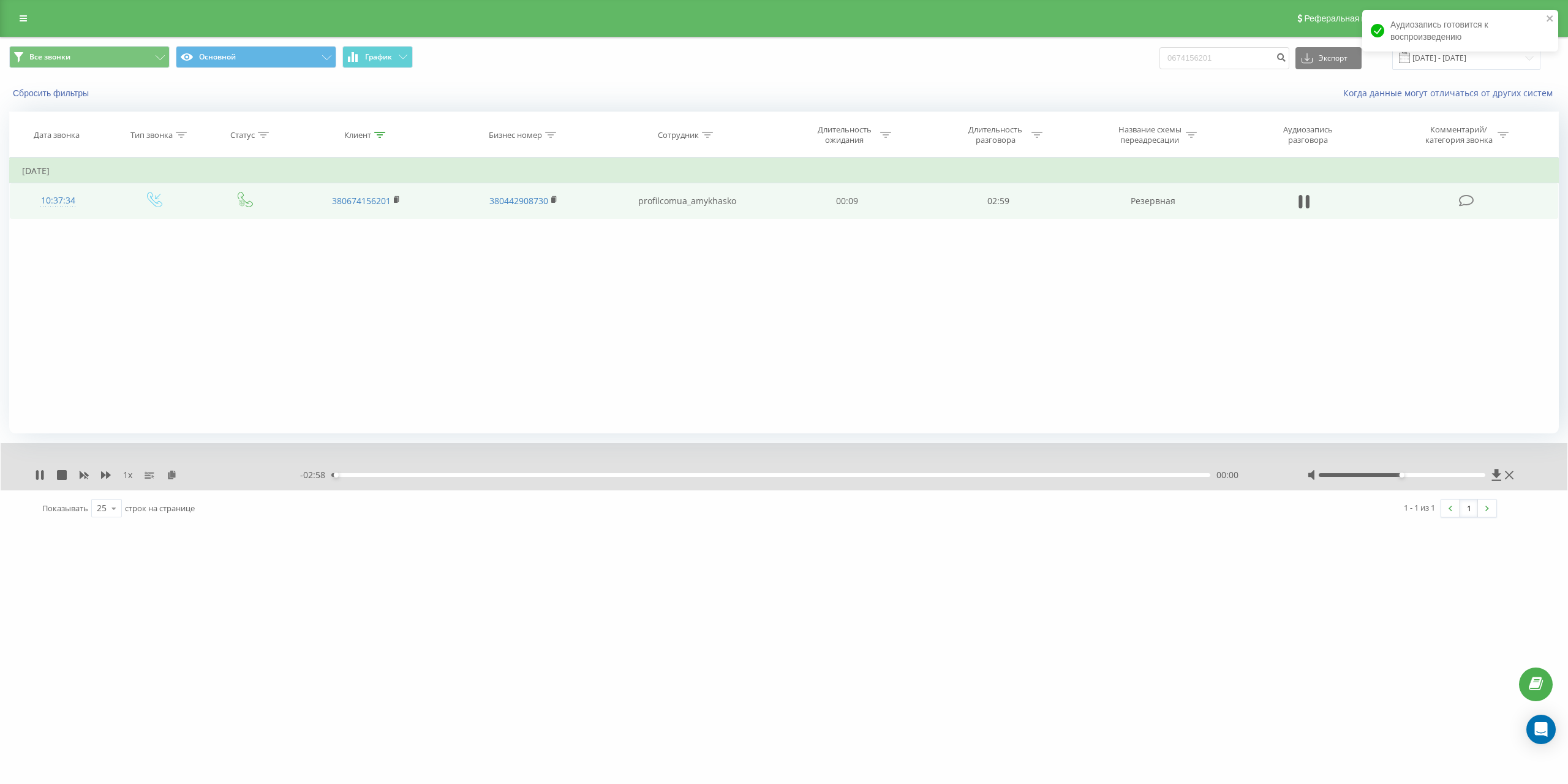
drag, startPoint x: 709, startPoint y: 622, endPoint x: 686, endPoint y: 620, distance: 23.1
click at [707, 621] on div "euroterm.com 0674156201 Проекты profil.com.ua voxkerrafront.com.ua oman.com.ua …" at bounding box center [784, 392] width 1568 height 784
click at [106, 472] on icon at bounding box center [105, 475] width 10 height 10
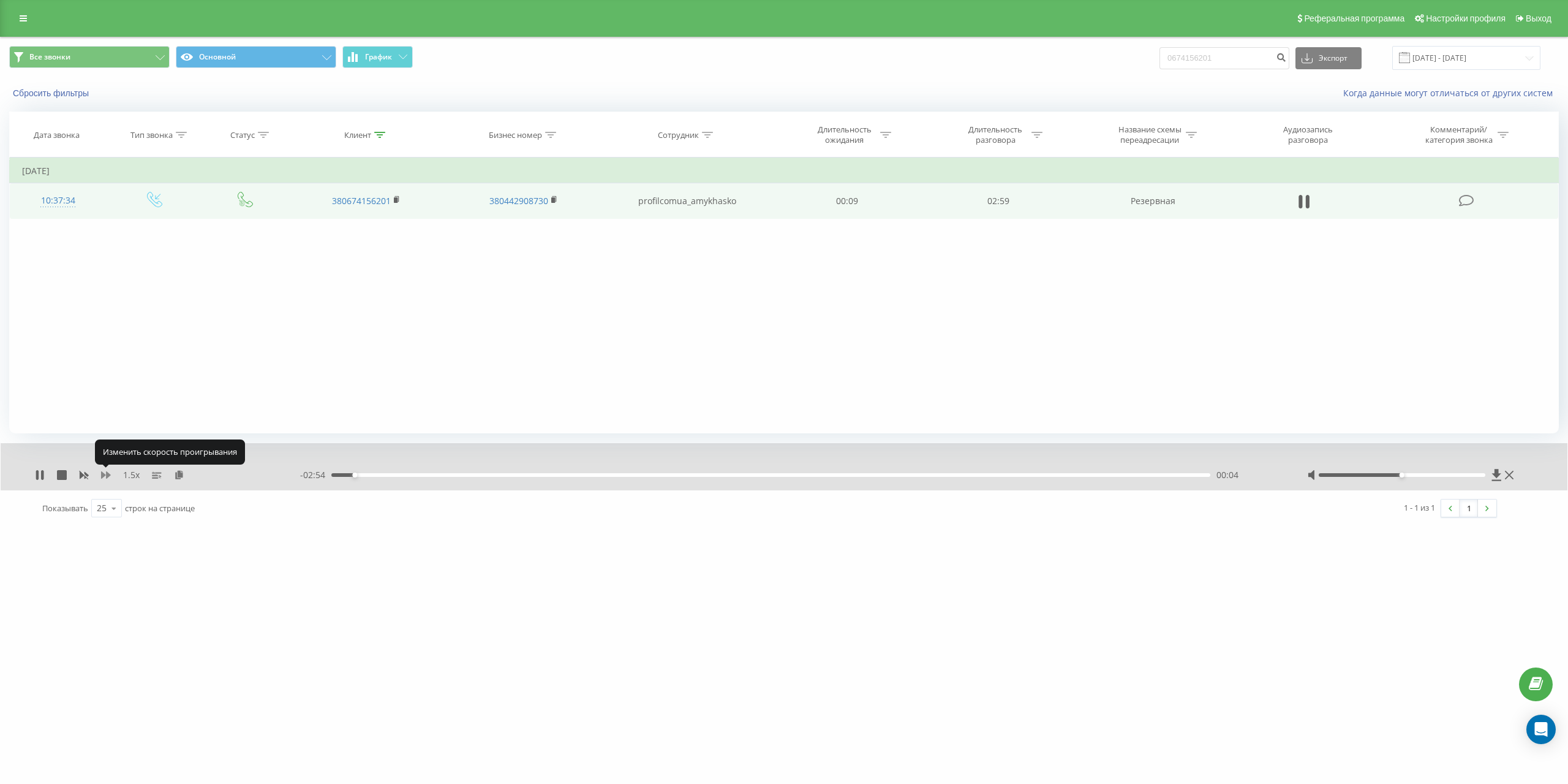
click at [106, 472] on icon at bounding box center [105, 475] width 10 height 10
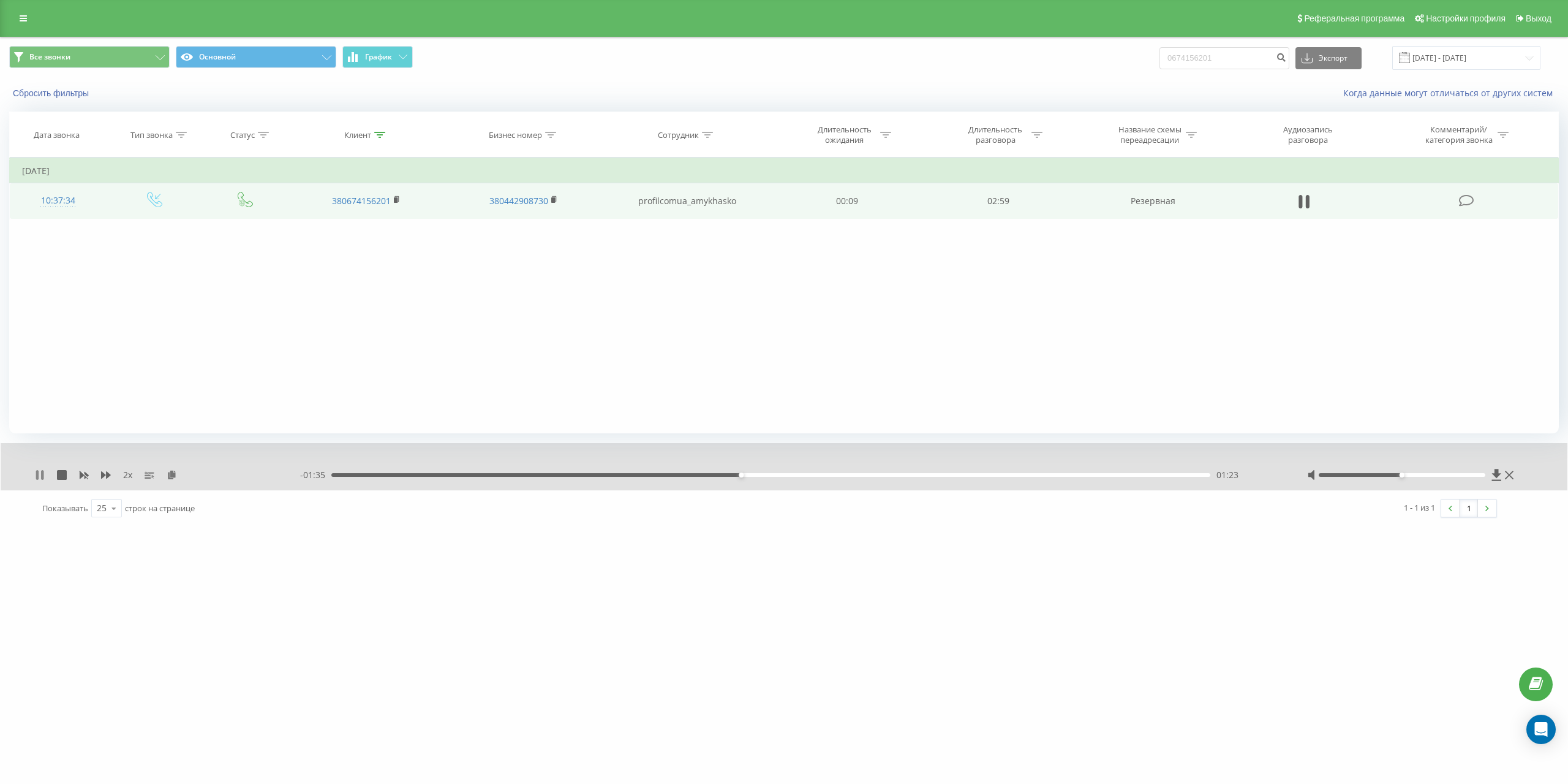
drag, startPoint x: 42, startPoint y: 478, endPoint x: 97, endPoint y: 409, distance: 88.2
click at [42, 478] on icon at bounding box center [42, 475] width 3 height 10
click at [1237, 62] on input "0674156201" at bounding box center [1223, 58] width 130 height 22
paste input "380664226618"
type input "380664226618"
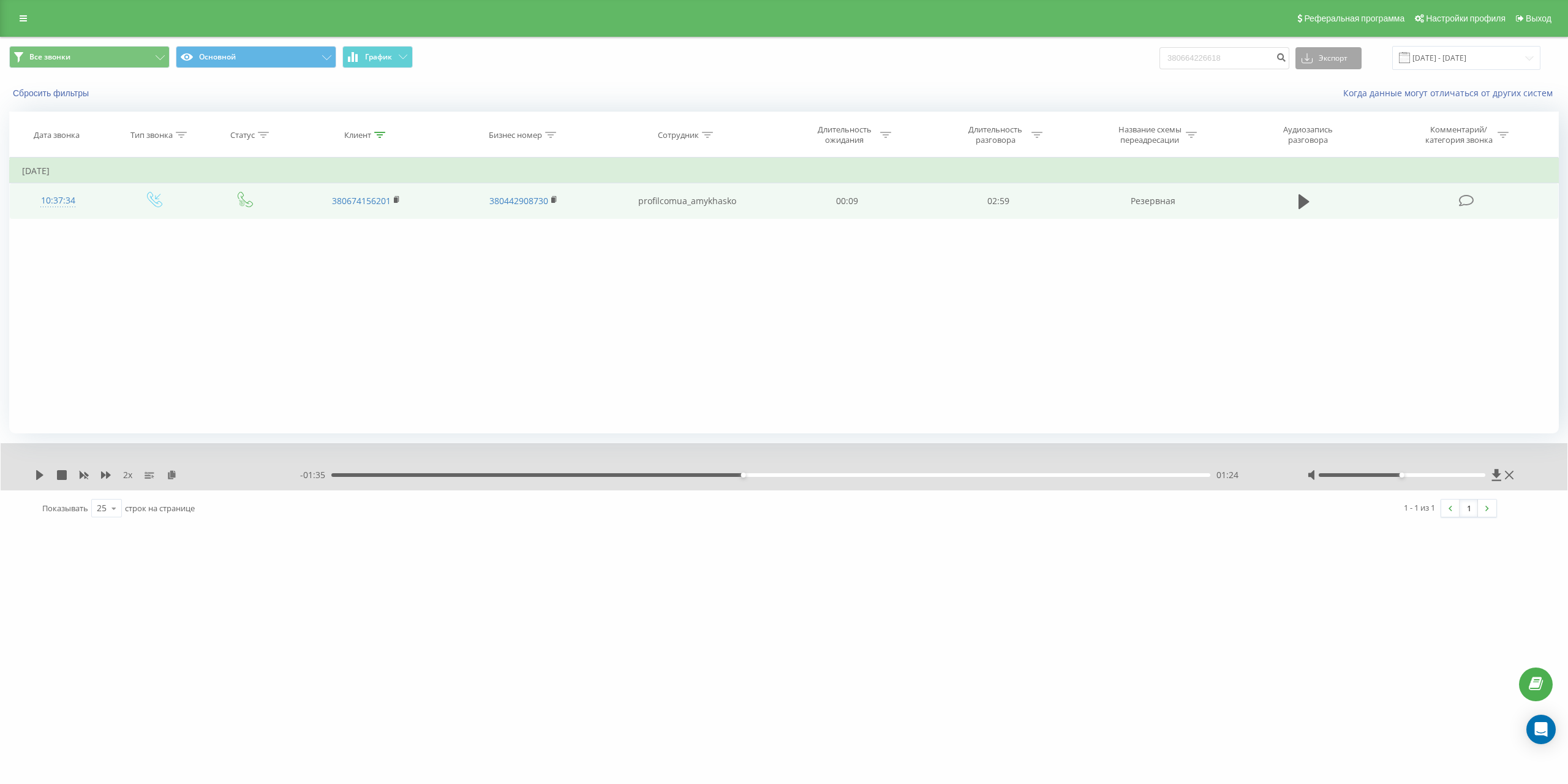
click at [1341, 51] on button "Экспорт" at bounding box center [1329, 58] width 66 height 22
click at [1248, 59] on input "380664226618" at bounding box center [1223, 58] width 130 height 22
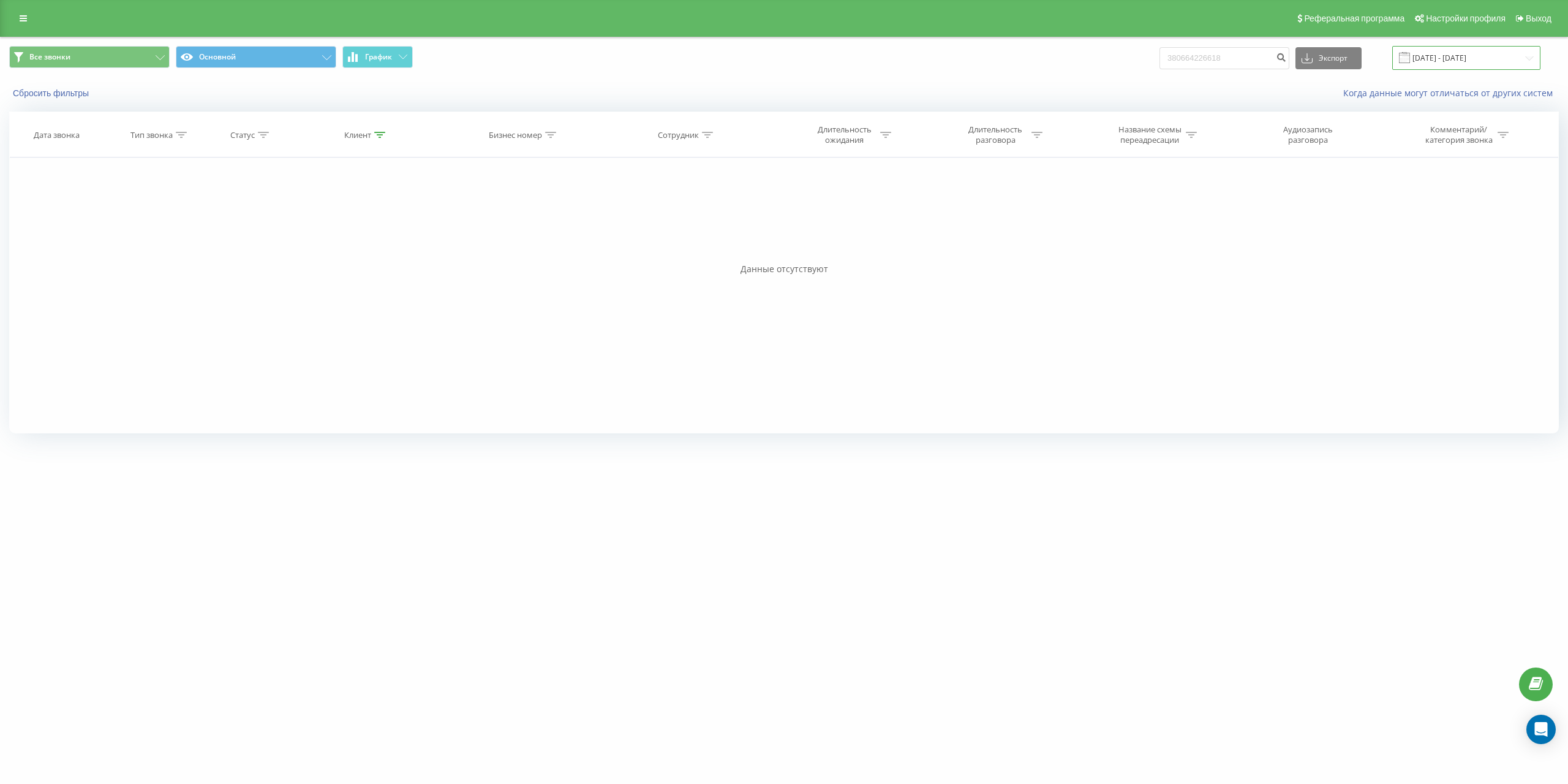
click at [1466, 59] on input "[DATE] - [DATE]" at bounding box center [1466, 57] width 148 height 24
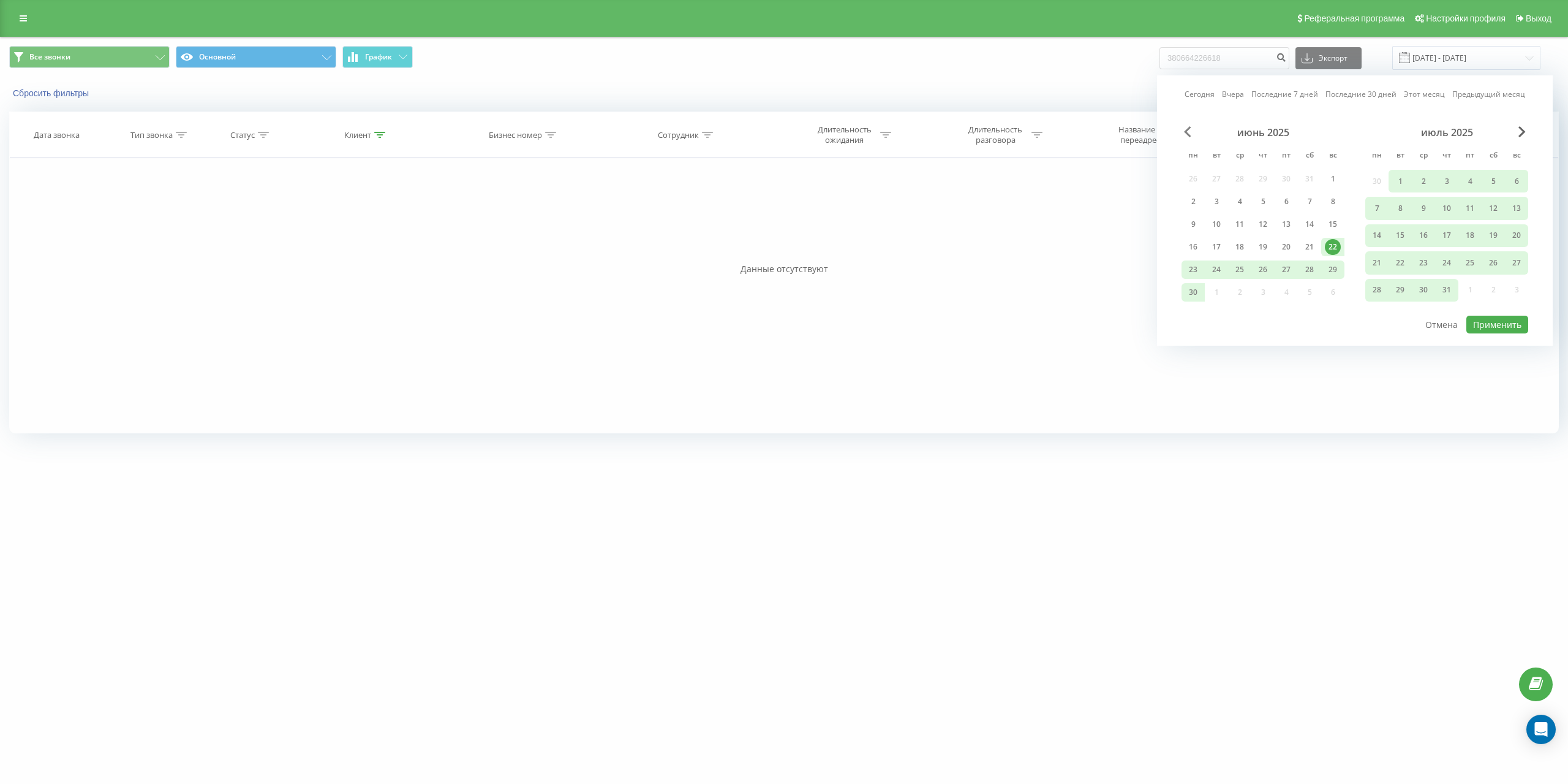
click at [1190, 127] on span "Previous Month" at bounding box center [1187, 131] width 7 height 11
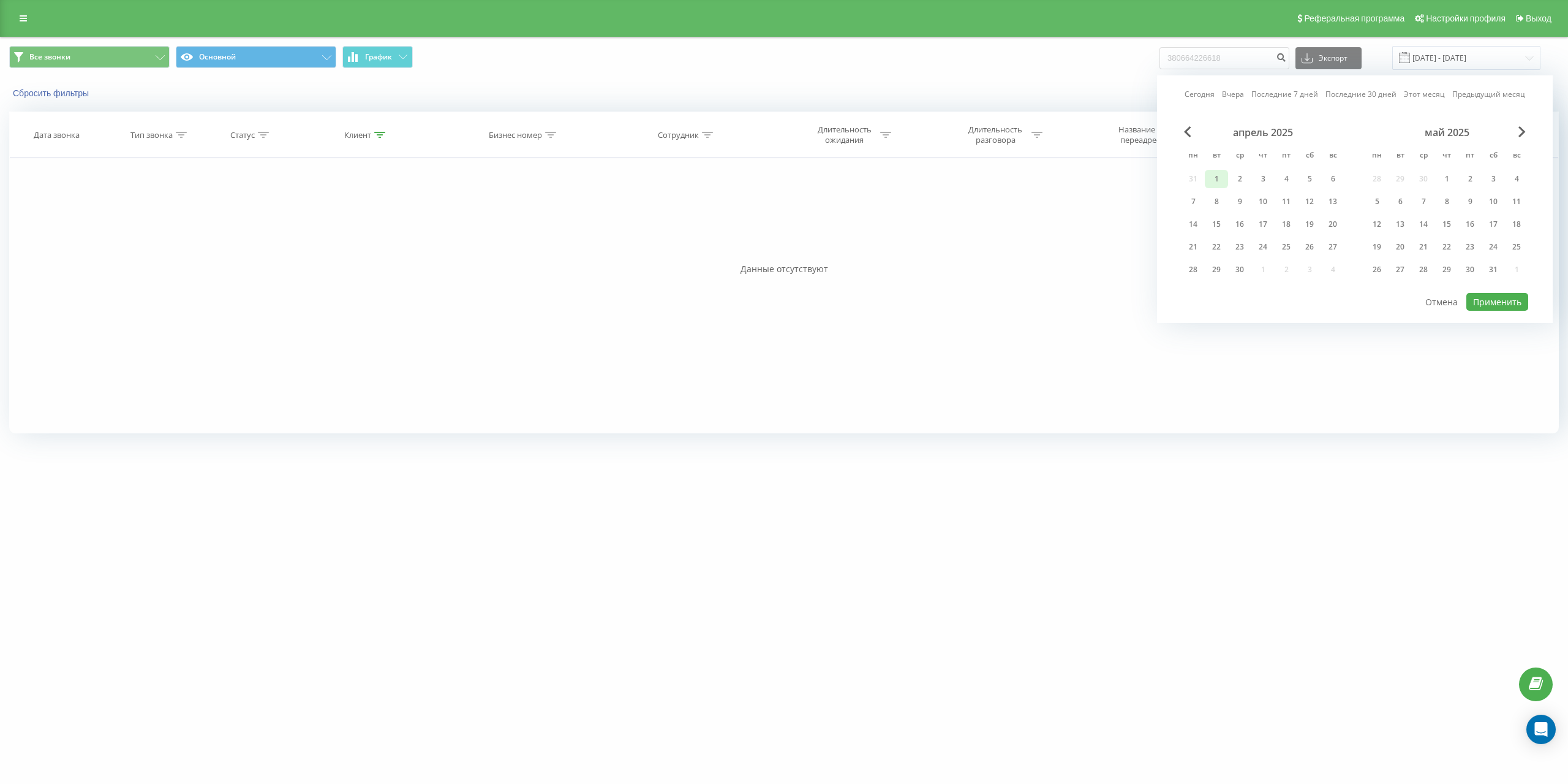
click at [1217, 180] on div "1" at bounding box center [1216, 179] width 16 height 16
click at [1246, 267] on div "30" at bounding box center [1239, 270] width 16 height 16
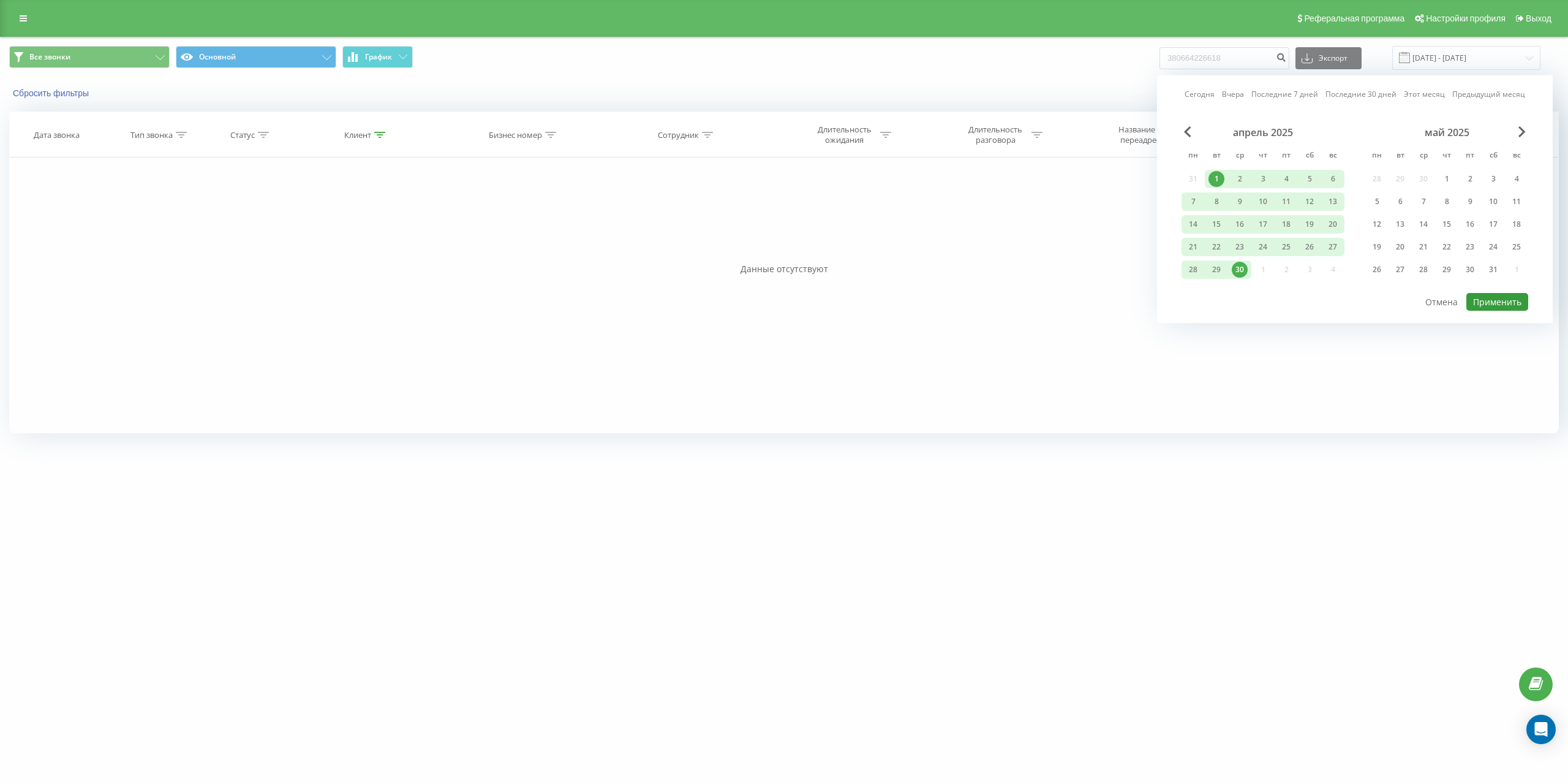
click at [1513, 310] on button "Применить" at bounding box center [1497, 302] width 62 height 18
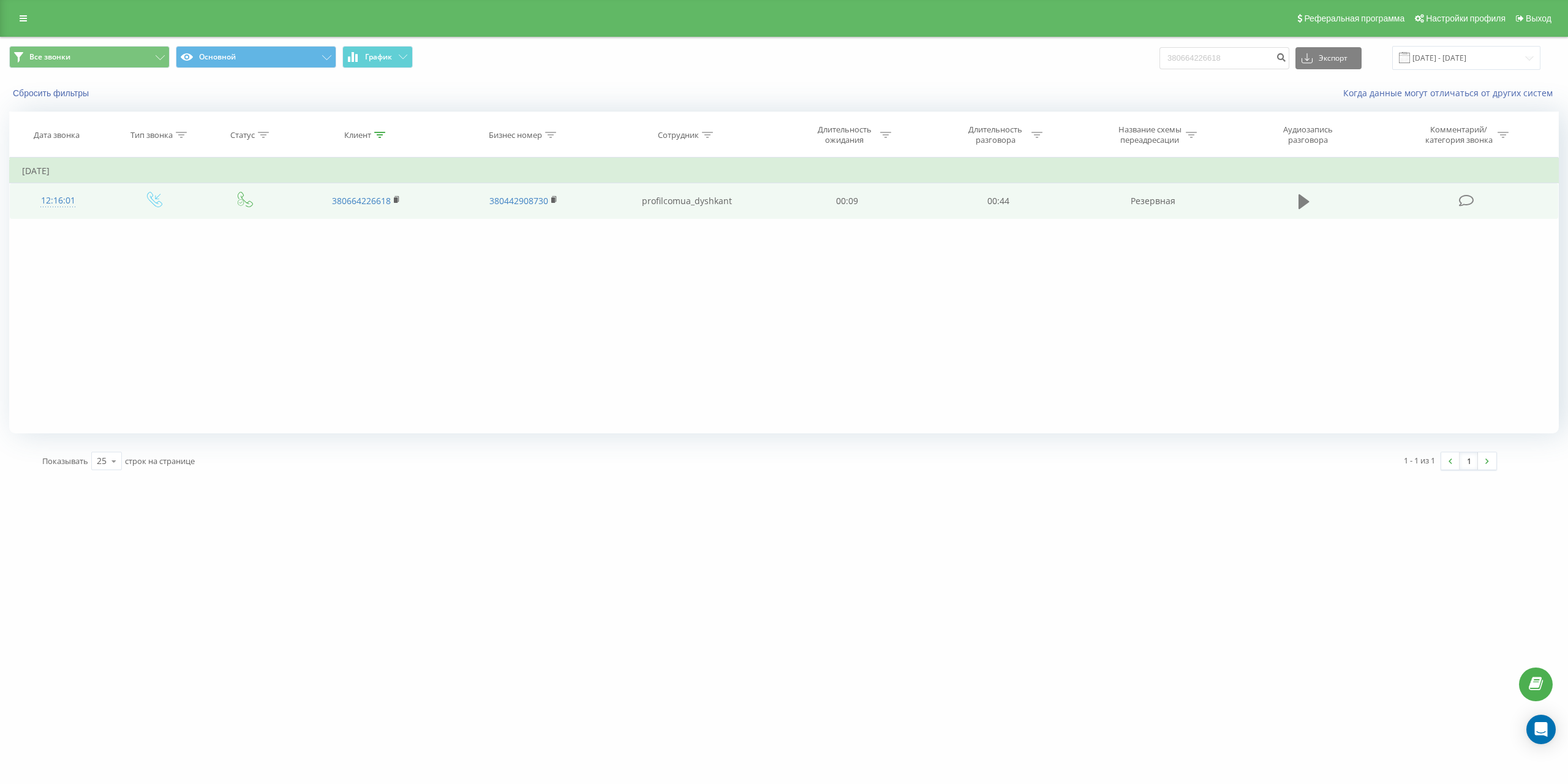
click at [1297, 201] on button at bounding box center [1304, 201] width 19 height 19
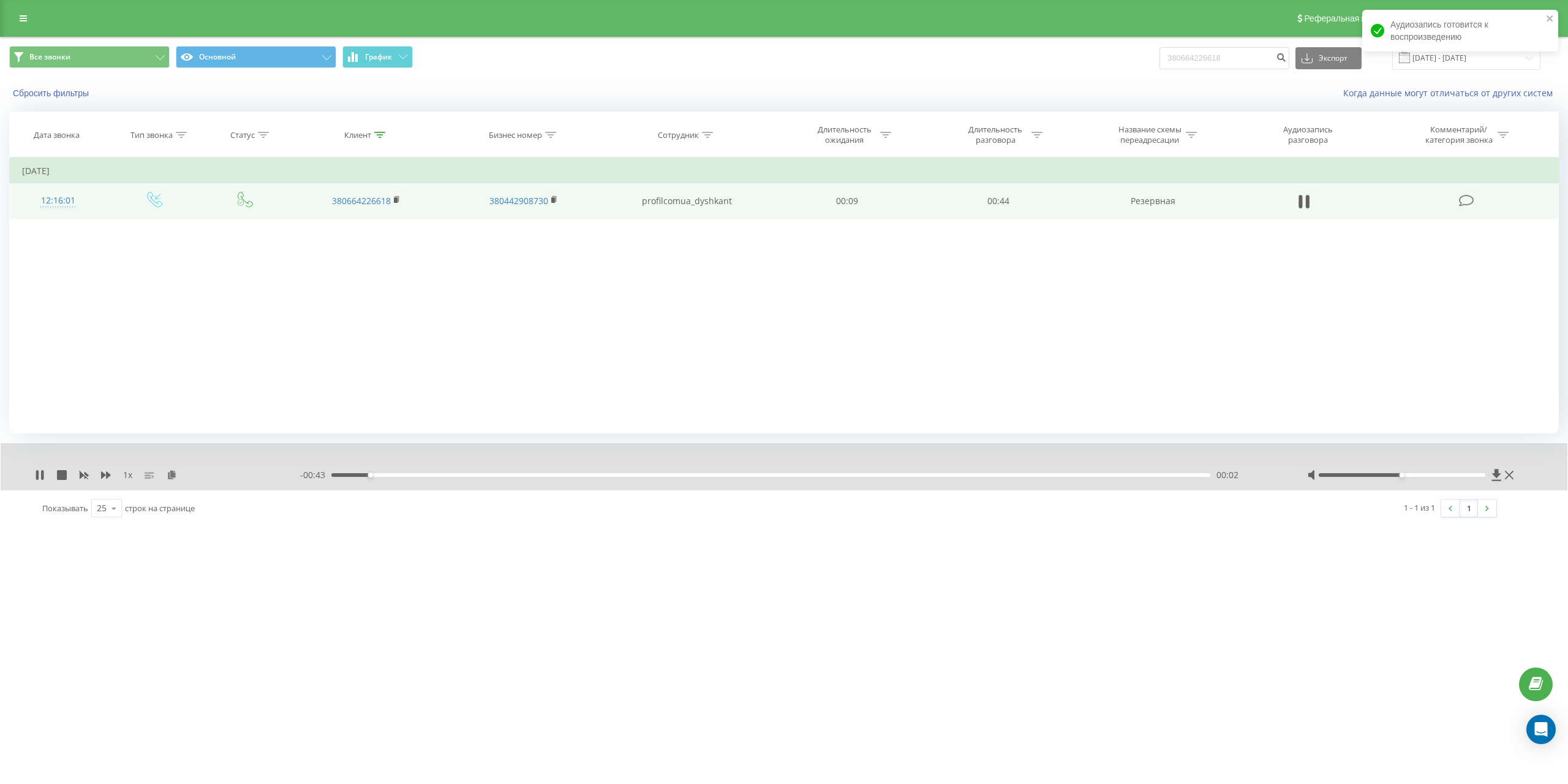
click at [149, 476] on icon at bounding box center [149, 475] width 10 height 10
click at [149, 476] on rect at bounding box center [147, 476] width 6 height 1
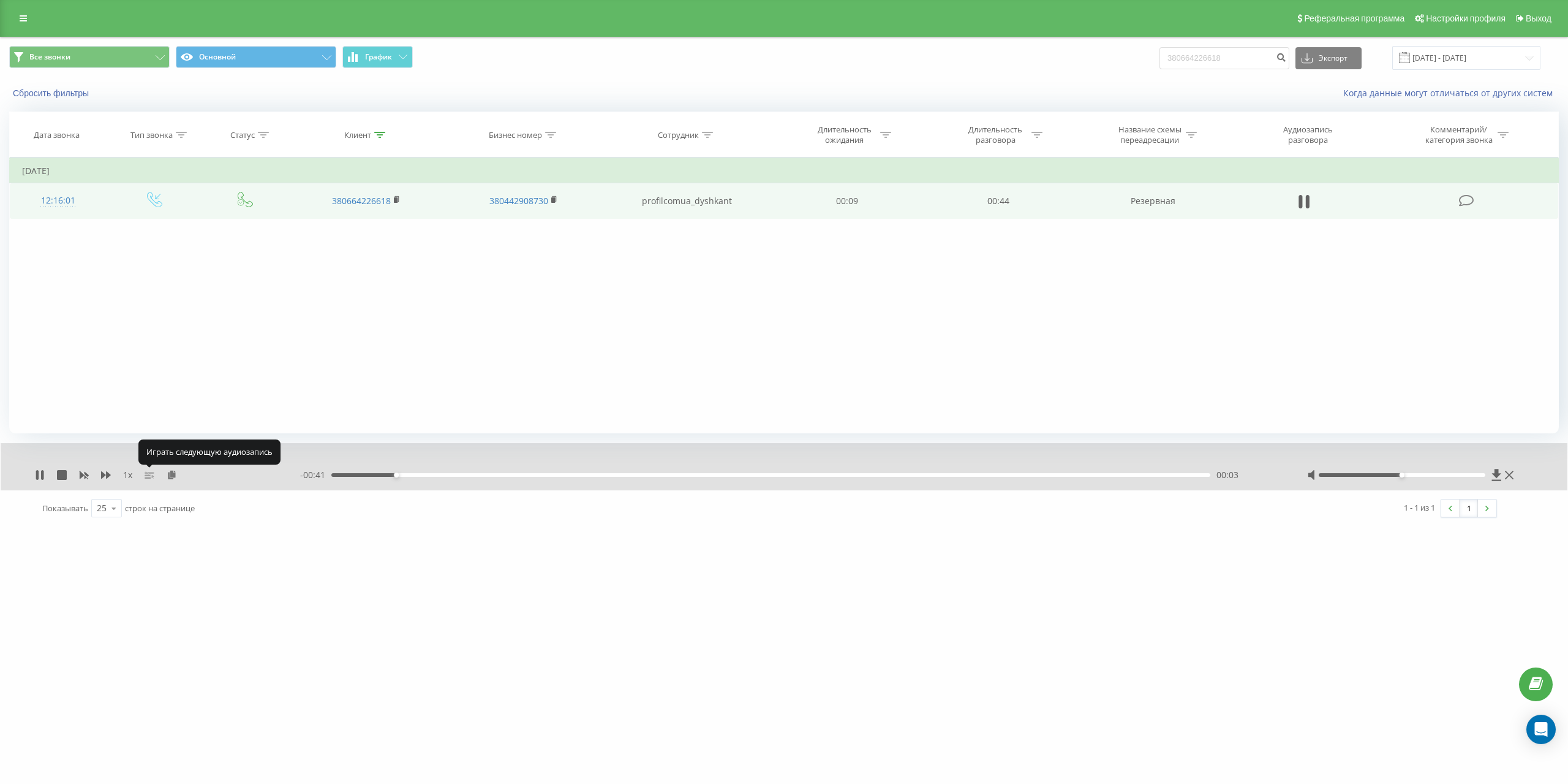
click at [149, 476] on icon at bounding box center [149, 475] width 10 height 10
click at [109, 476] on icon at bounding box center [105, 475] width 10 height 10
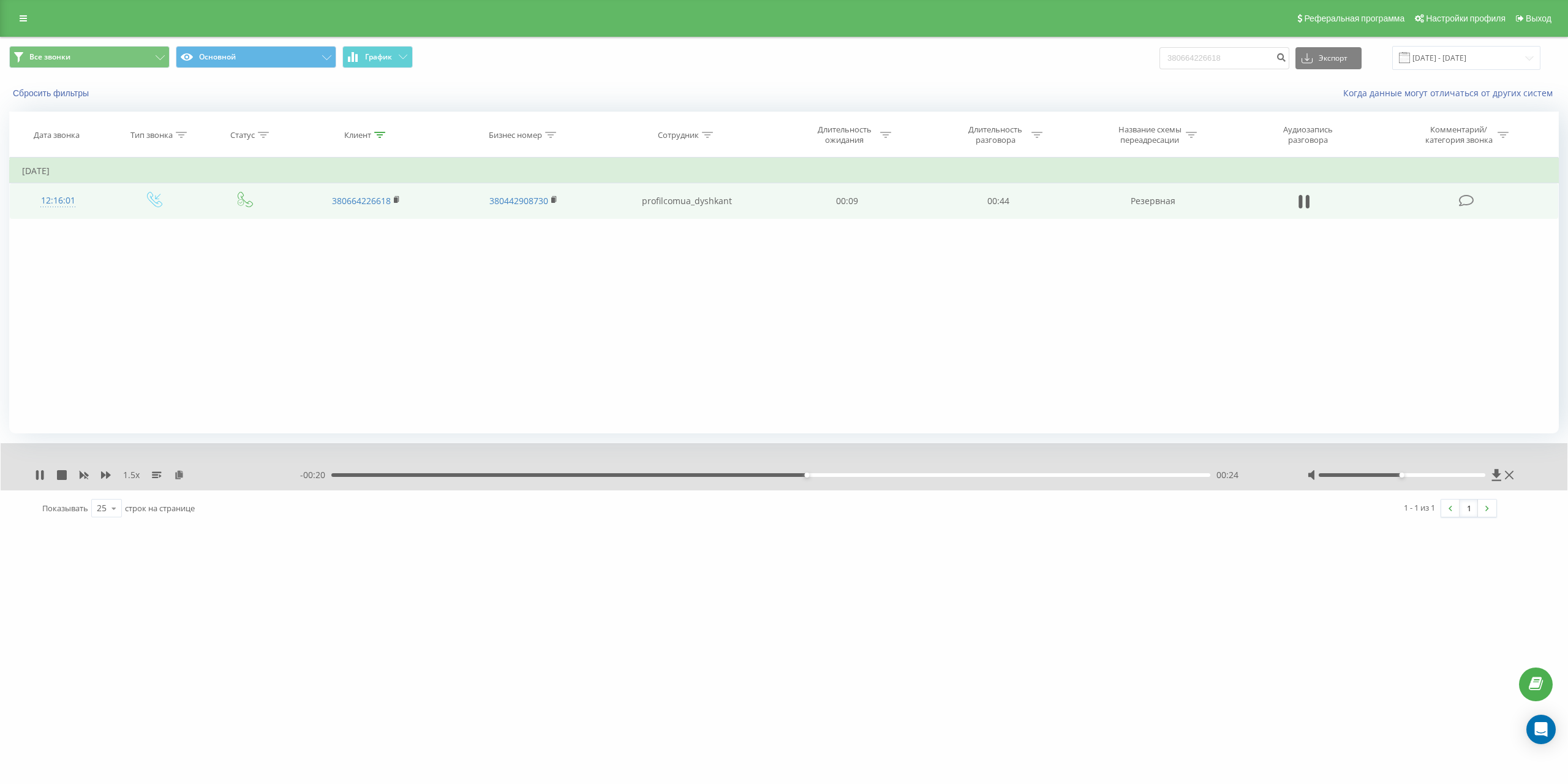
drag, startPoint x: 44, startPoint y: 476, endPoint x: 226, endPoint y: 254, distance: 287.1
click at [142, 387] on div "Все звонки Основной График 380664226618 Экспорт .csv .xls .xlsx 01.04.2025 - 30…" at bounding box center [784, 282] width 1549 height 488
click at [1446, 60] on input "01.04.2025 - 30.04.2025" at bounding box center [1466, 57] width 148 height 24
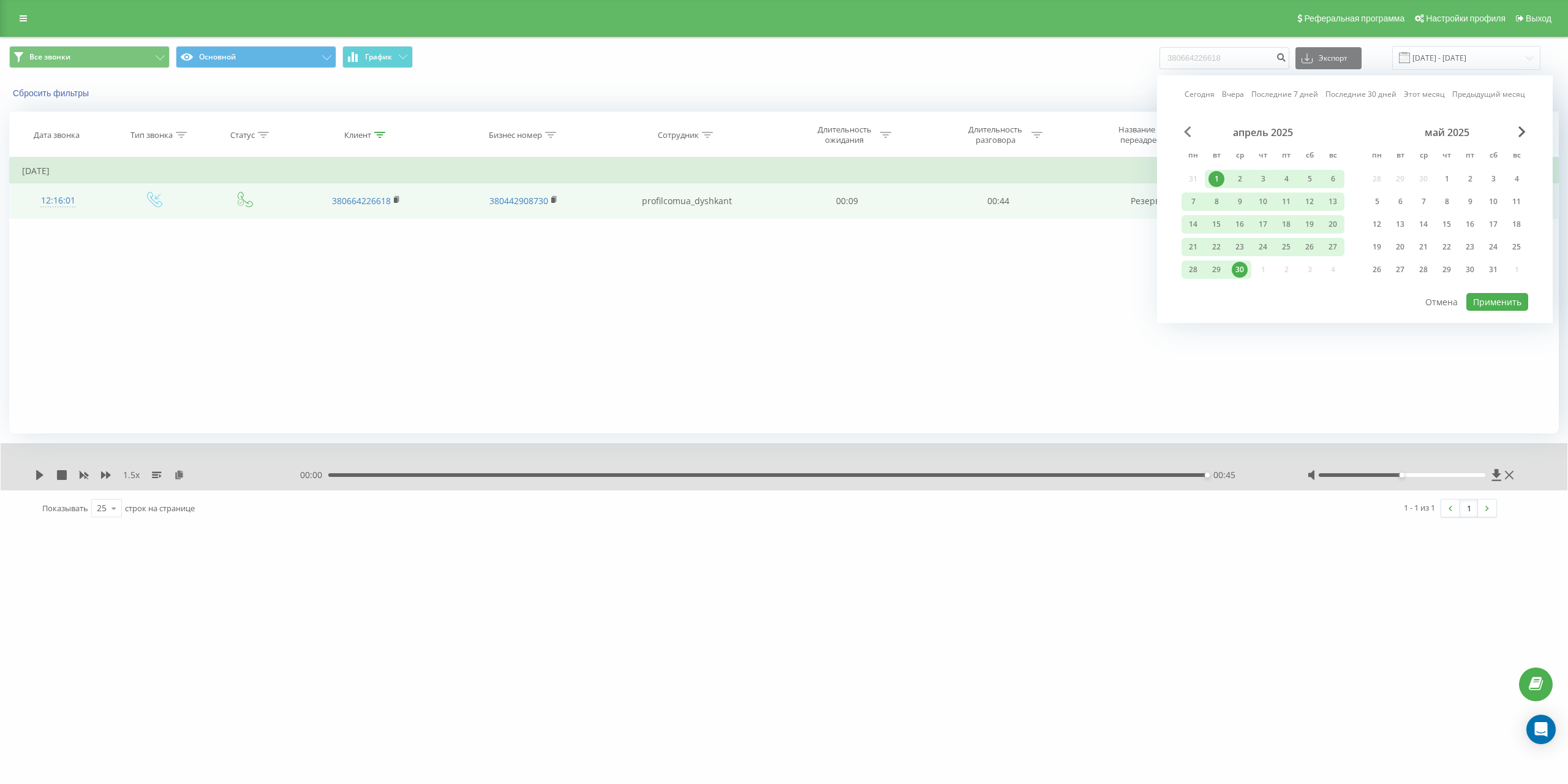
click at [1187, 127] on span "Previous Month" at bounding box center [1187, 131] width 7 height 11
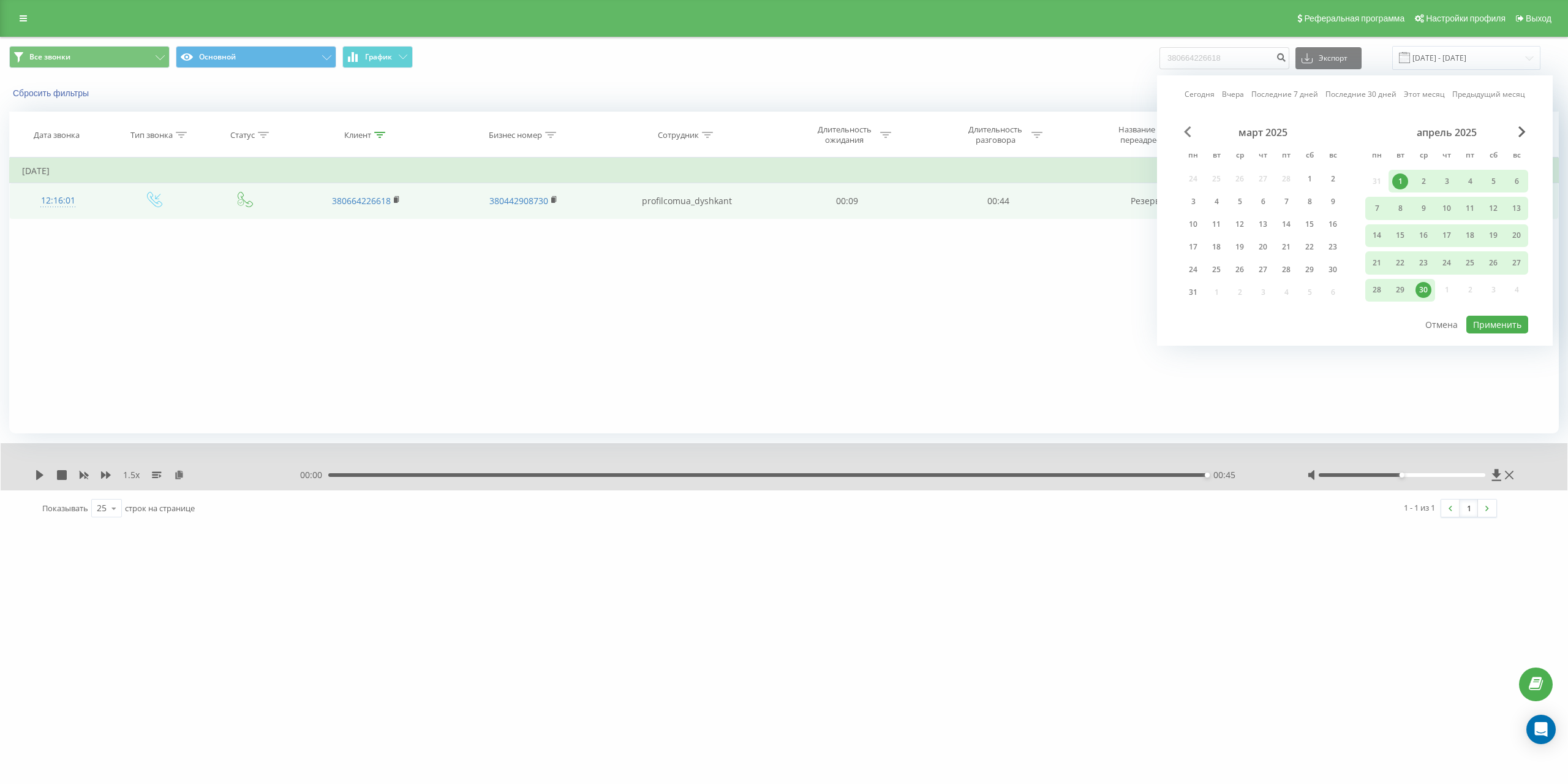
click at [1187, 127] on span "Previous Month" at bounding box center [1187, 131] width 7 height 11
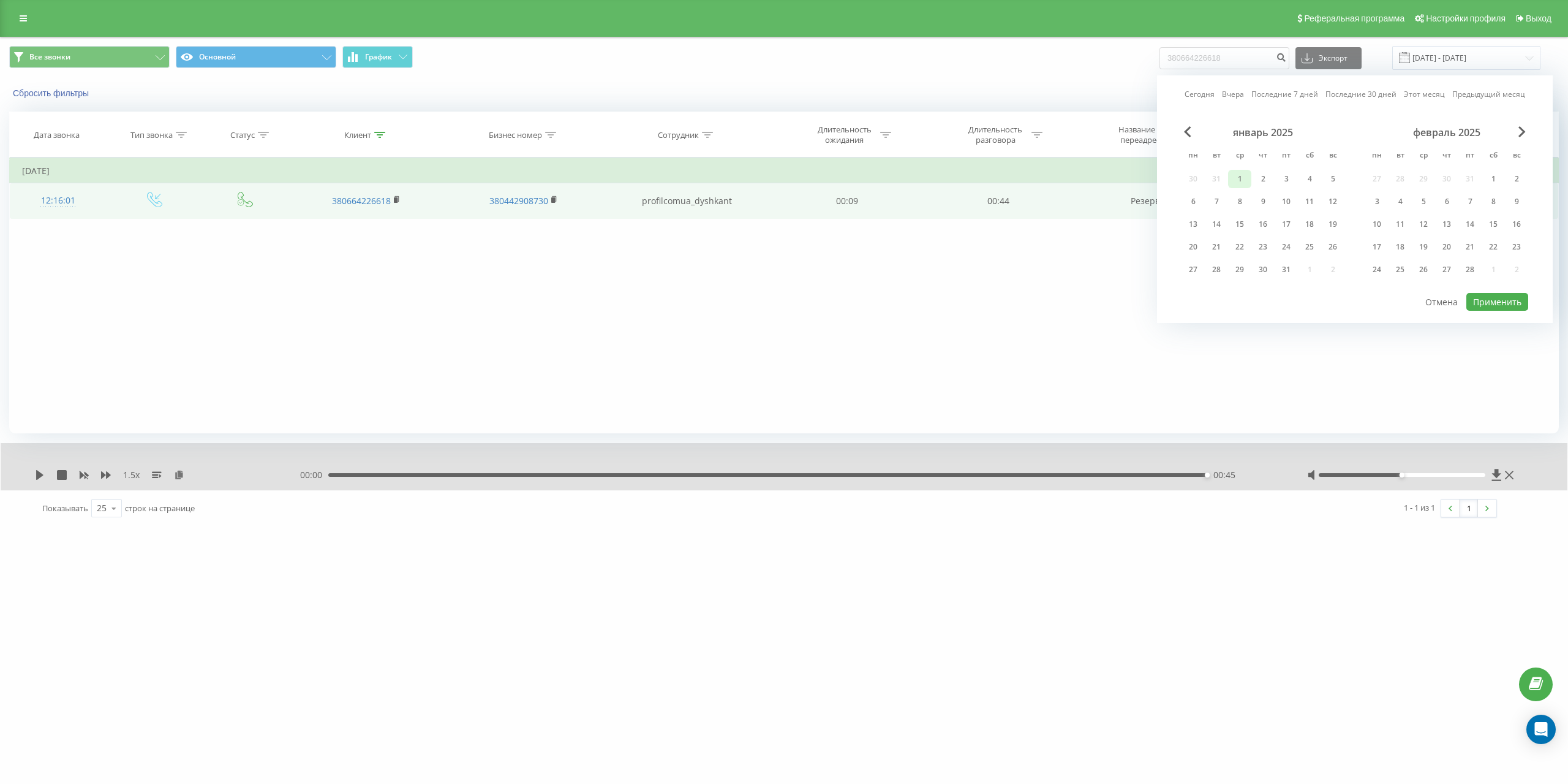
click at [1239, 180] on div "1" at bounding box center [1239, 179] width 16 height 16
click at [1524, 133] on span "Next Month" at bounding box center [1522, 131] width 7 height 11
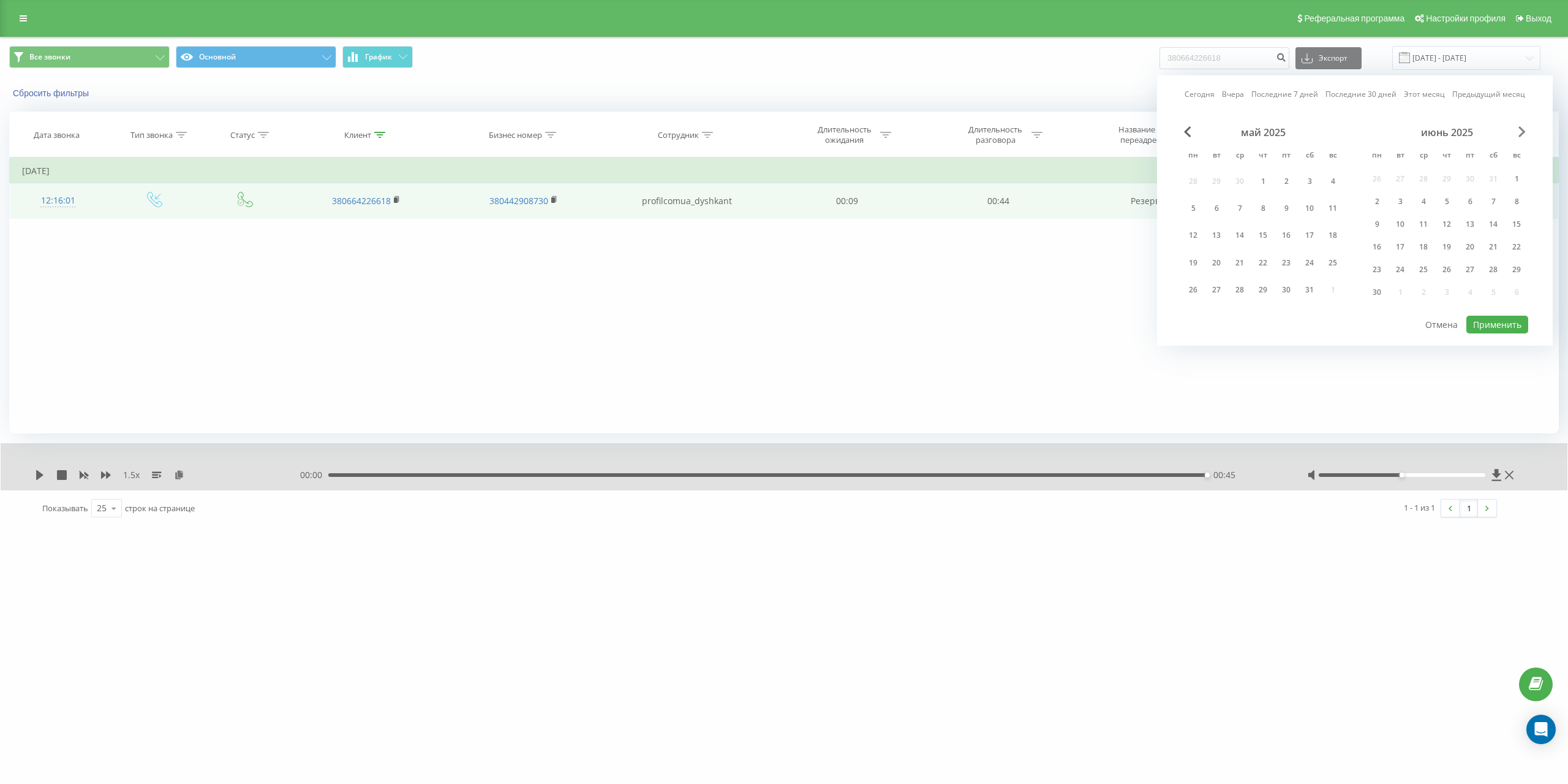
click at [1524, 133] on span "Next Month" at bounding box center [1522, 131] width 7 height 11
click at [1516, 244] on div "28" at bounding box center [1516, 247] width 16 height 16
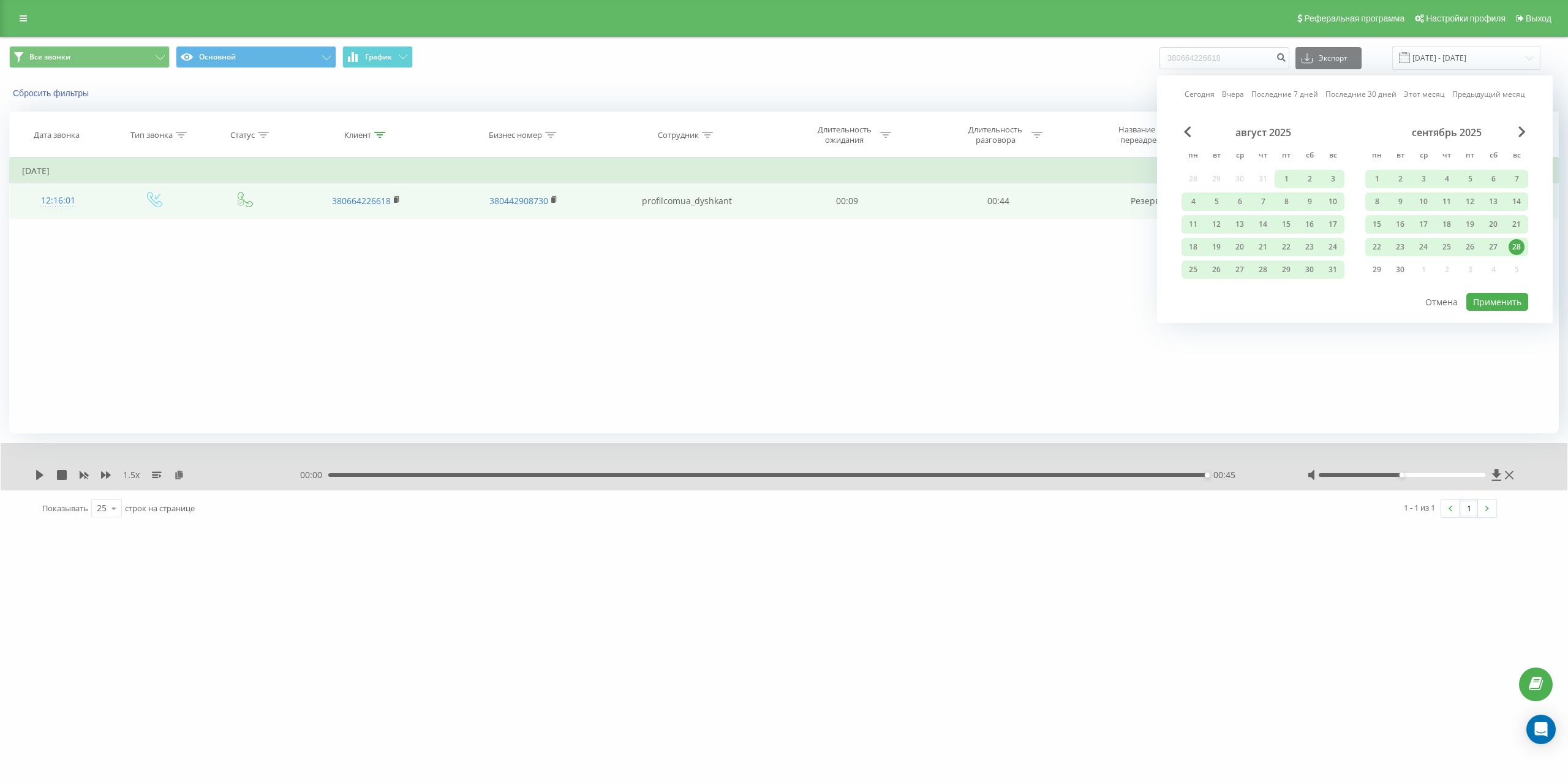
click at [1500, 311] on div "Сегодня Вчера Последние 7 дней Последние 30 дней Этот месяц Предыдущий месяц ав…" at bounding box center [1354, 198] width 396 height 248
click at [1506, 305] on button "Применить" at bounding box center [1497, 302] width 62 height 18
type input "01.01.2025 - 28.09.2025"
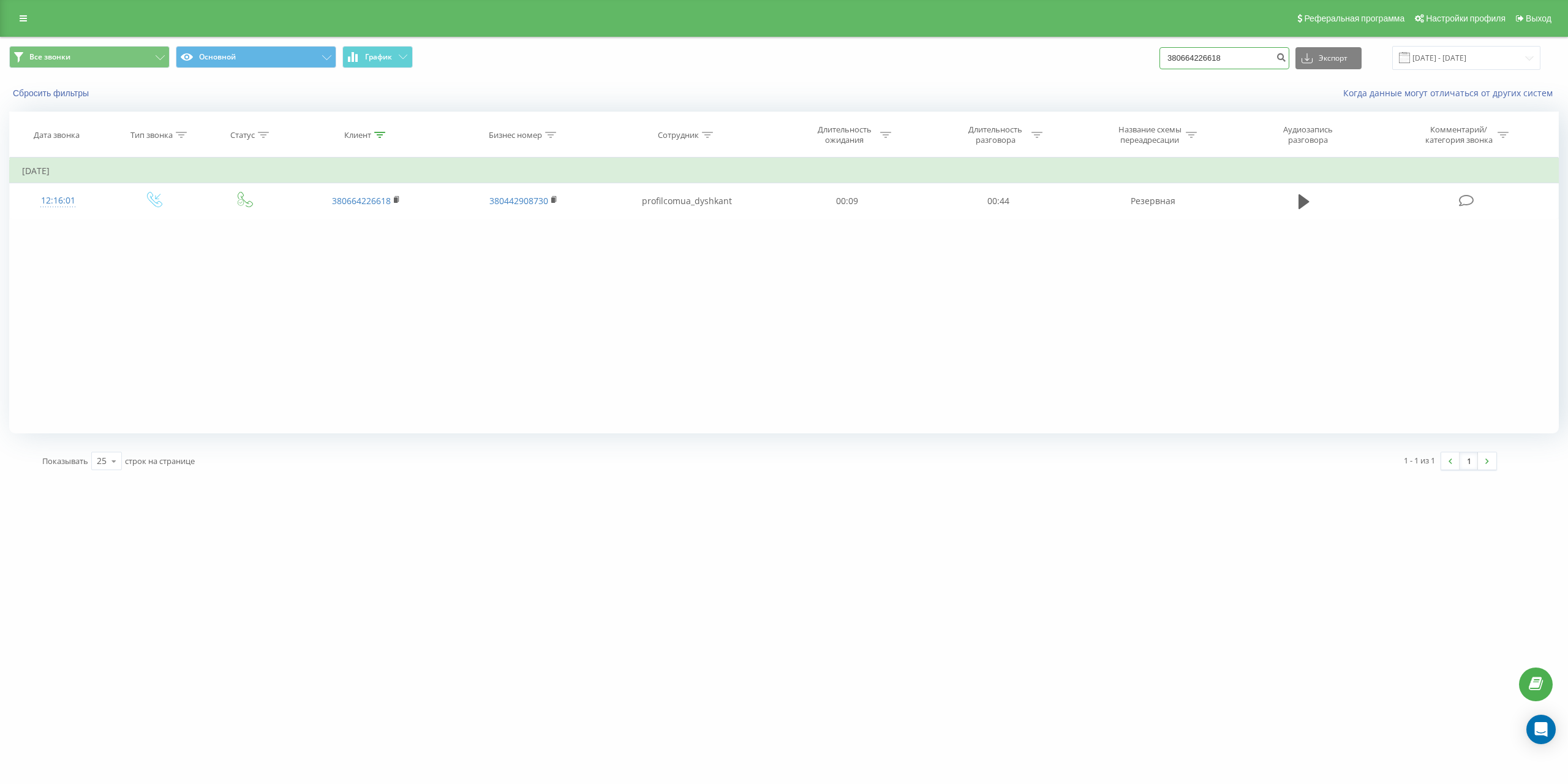
click at [1249, 53] on input "380664226618" at bounding box center [1223, 58] width 130 height 22
paste input "73446093"
type input "380673446093"
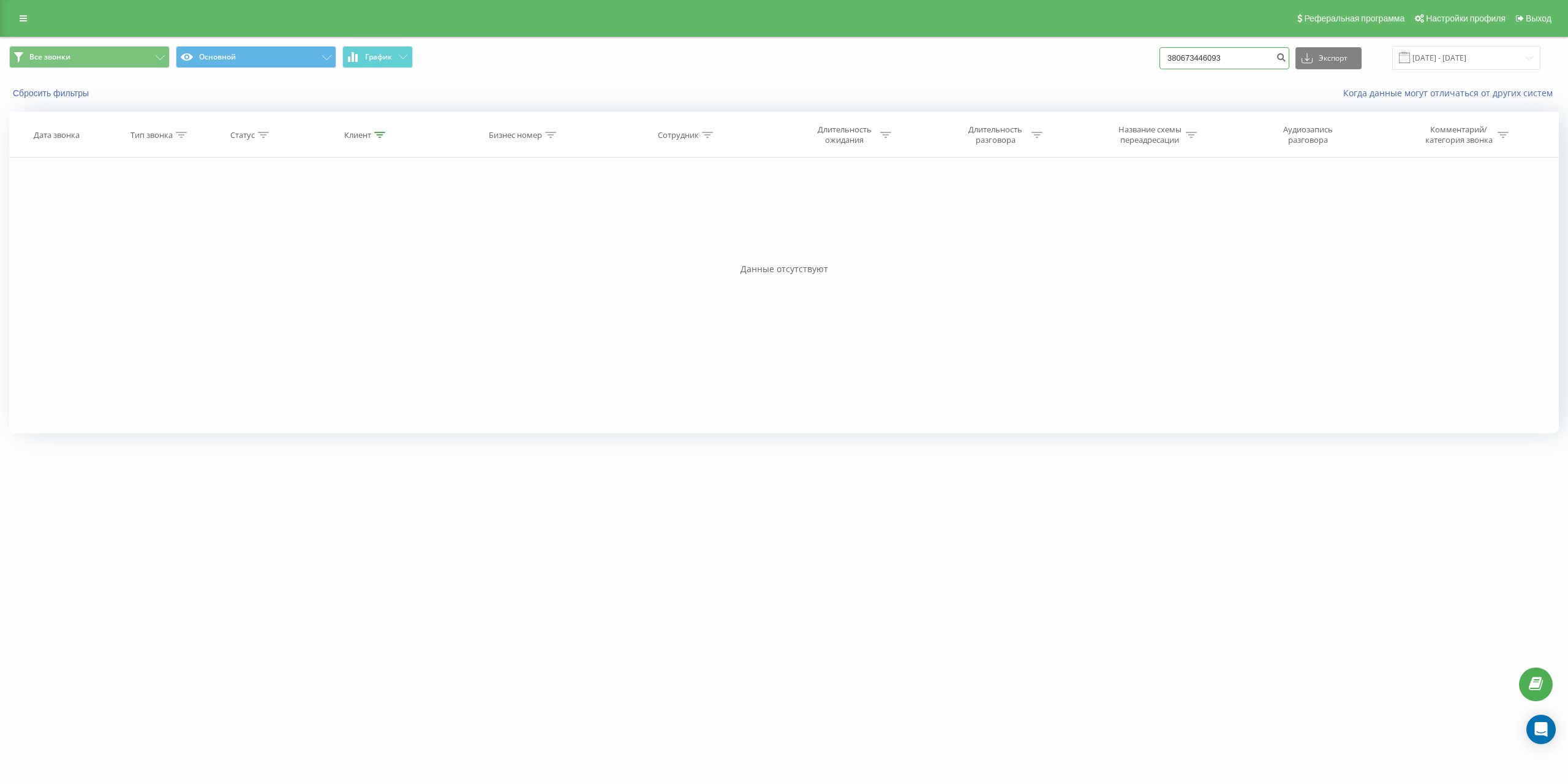
click at [1270, 58] on input "380673446093" at bounding box center [1223, 58] width 130 height 22
paste input "975677126"
type input "380975677126"
